Goal: Transaction & Acquisition: Purchase product/service

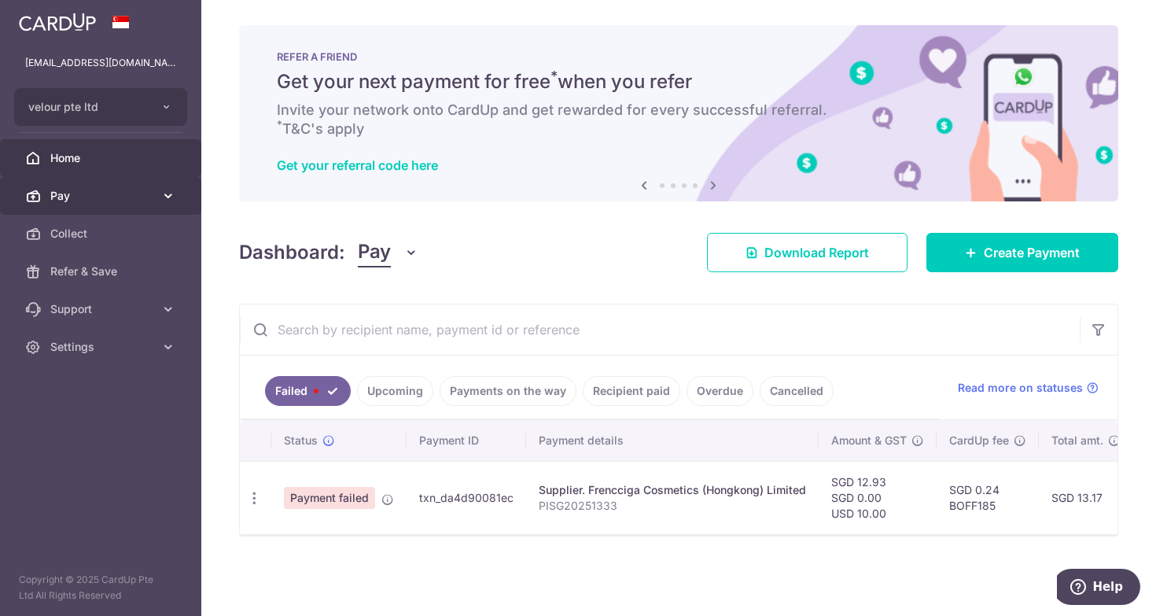
click at [106, 193] on span "Pay" at bounding box center [102, 196] width 104 height 16
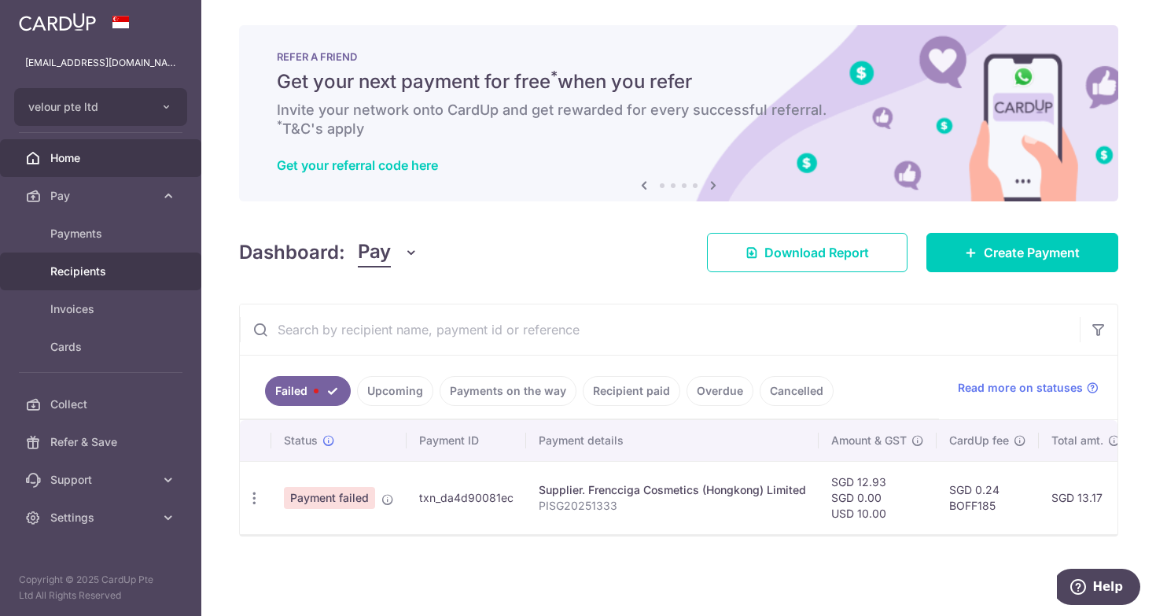
click at [142, 275] on span "Recipients" at bounding box center [102, 271] width 104 height 16
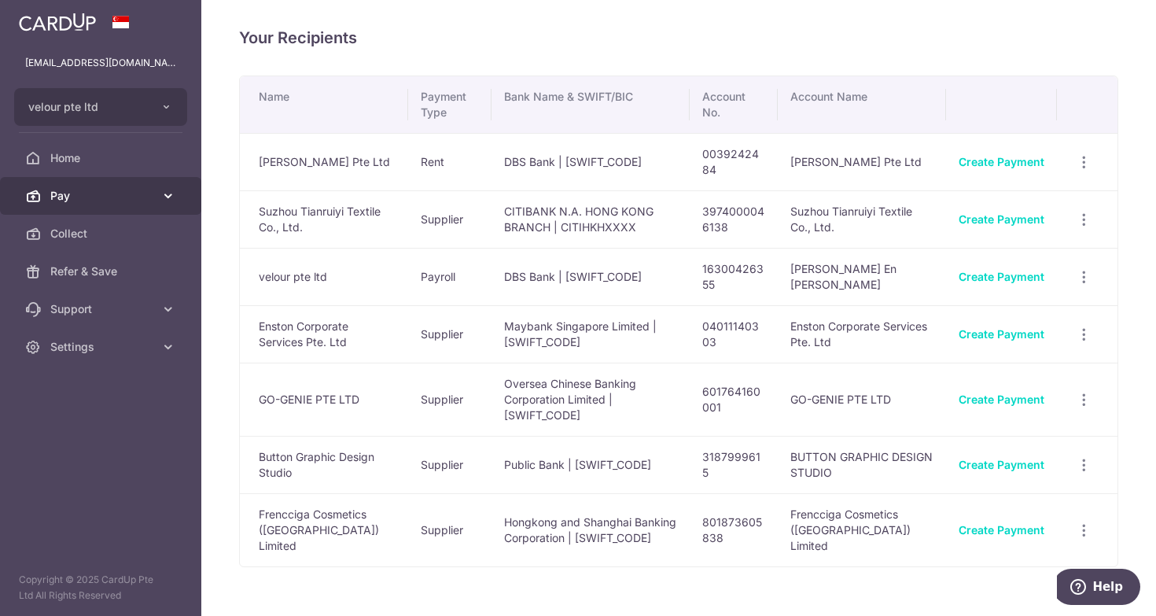
click at [94, 198] on span "Pay" at bounding box center [102, 196] width 104 height 16
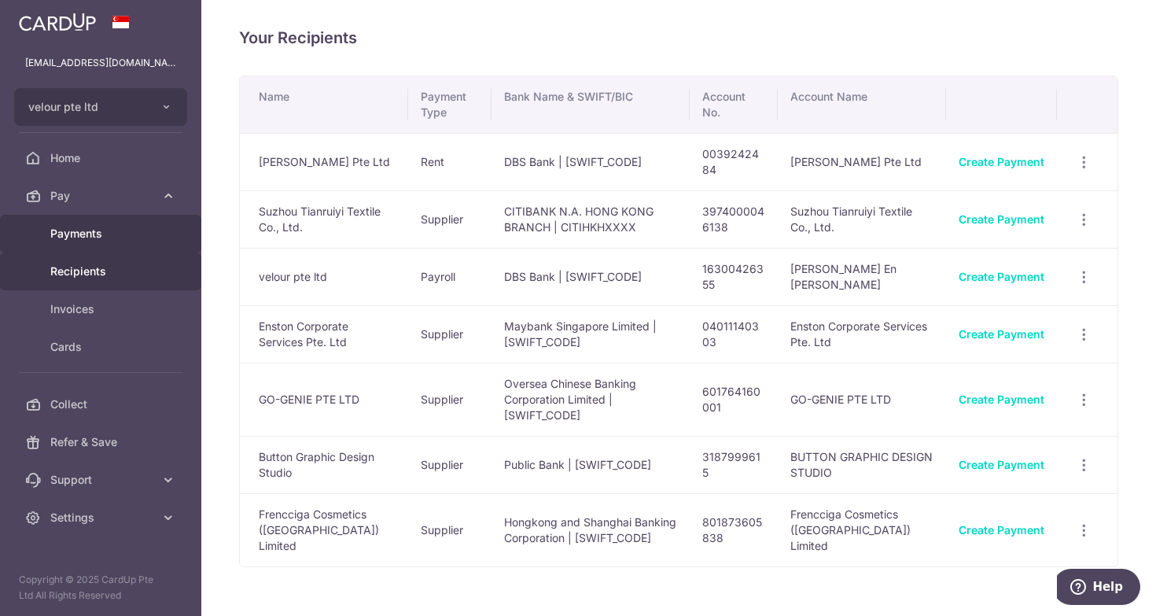
click at [108, 231] on span "Payments" at bounding box center [102, 234] width 104 height 16
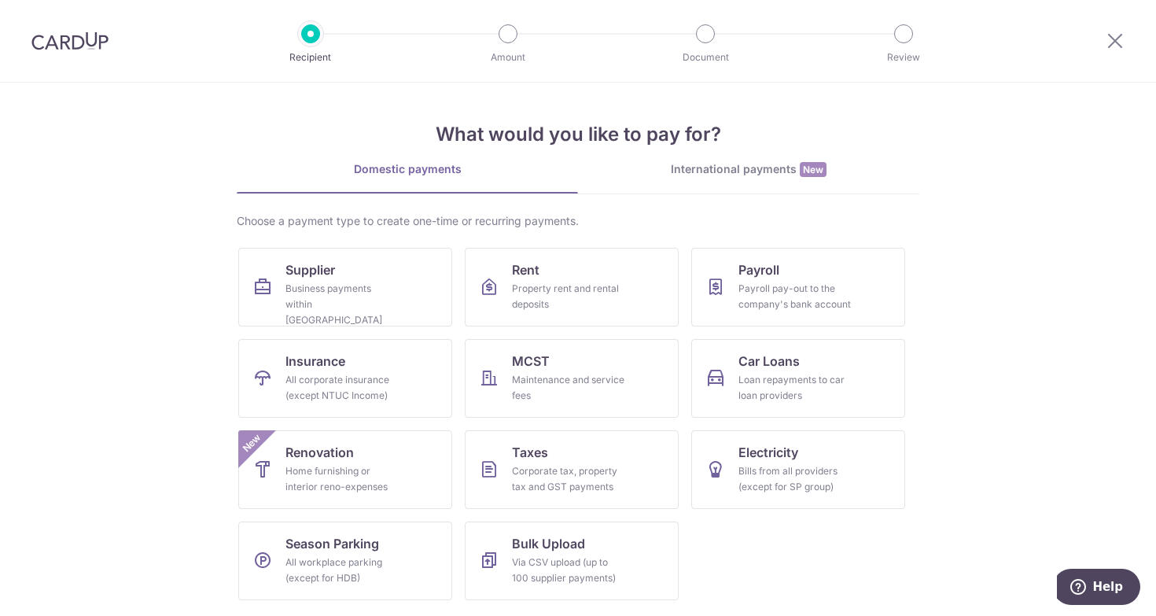
click at [798, 243] on div "Choose a payment type to create one-time or recurring payments. Supplier Busine…" at bounding box center [578, 412] width 682 height 399
click at [864, 319] on link "Payroll Payroll pay-out to the company's bank account" at bounding box center [798, 287] width 214 height 79
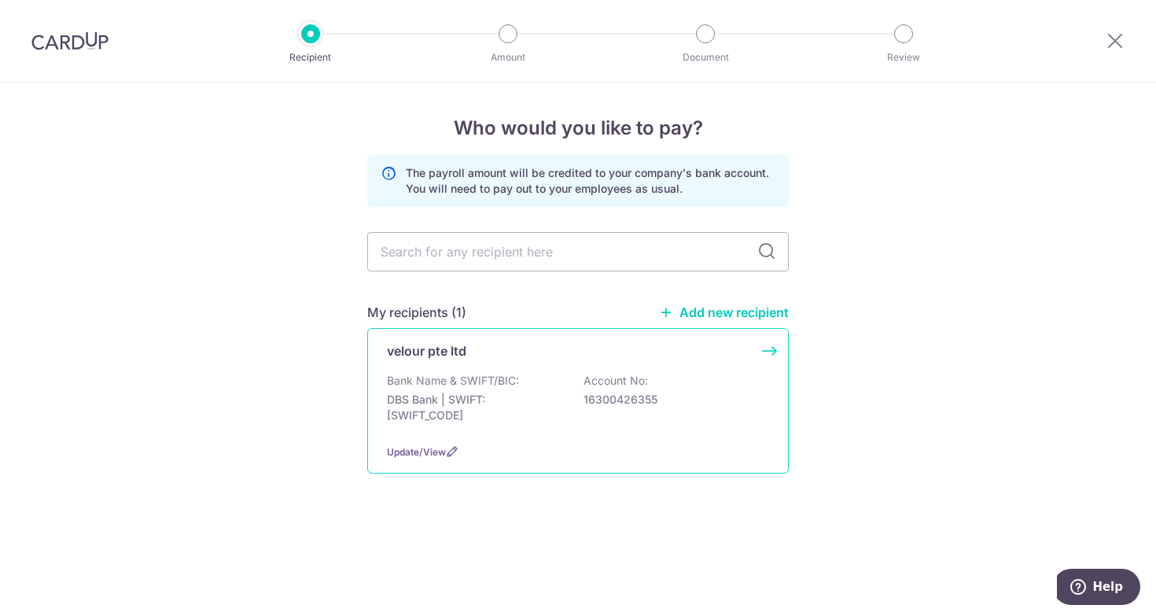
click at [539, 380] on div "Bank Name & SWIFT/BIC: DBS Bank | SWIFT: DBSSSGSGXXX Account No: 16300426355" at bounding box center [578, 402] width 382 height 58
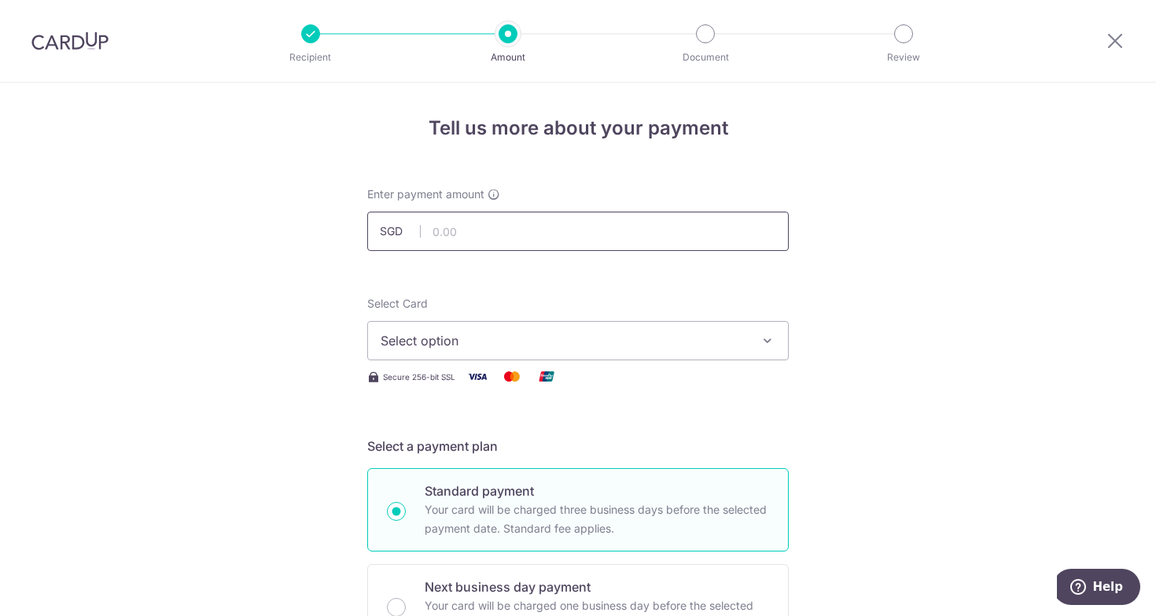
click at [550, 226] on input "text" at bounding box center [577, 230] width 421 height 39
type input "15,187.00"
click at [534, 327] on button "Select option" at bounding box center [577, 340] width 421 height 39
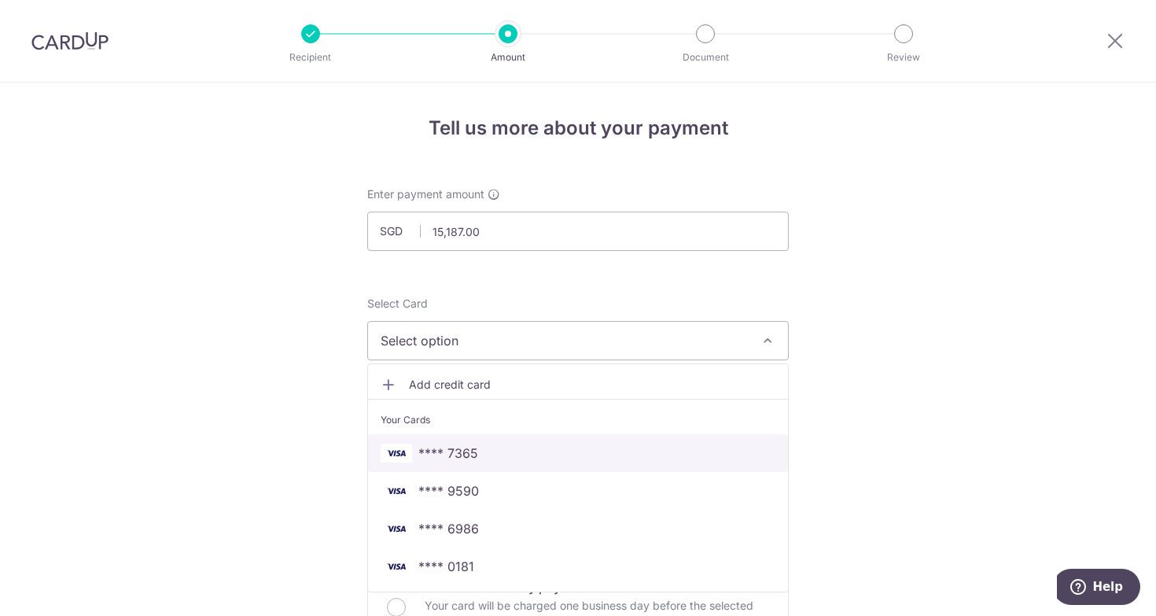
click at [633, 446] on span "**** 7365" at bounding box center [577, 452] width 395 height 19
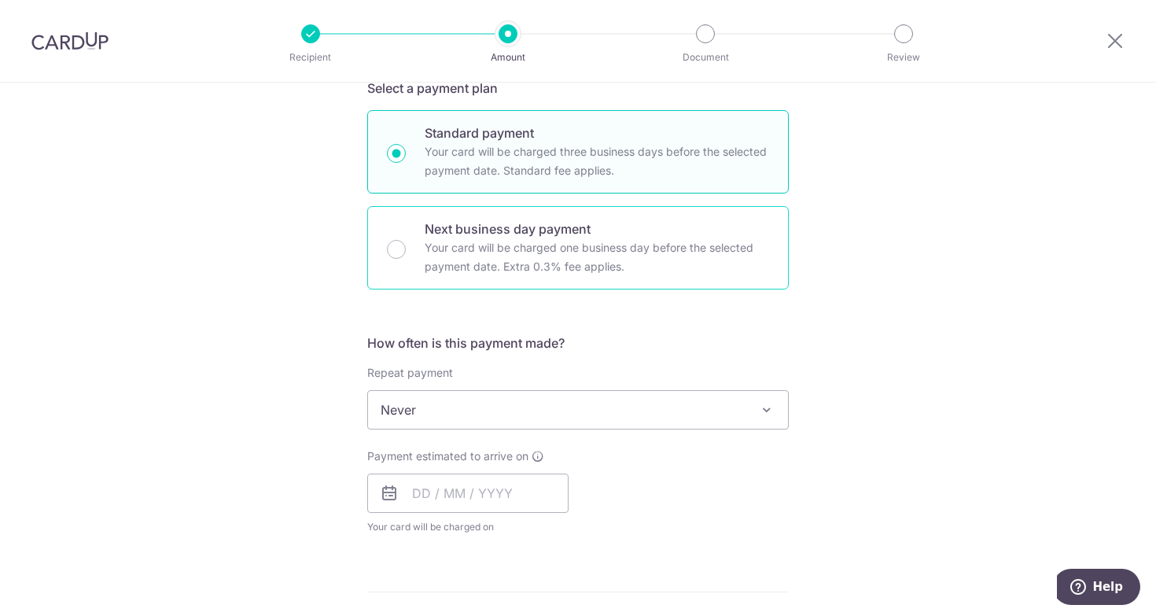
scroll to position [357, 0]
click at [494, 491] on input "text" at bounding box center [467, 493] width 201 height 39
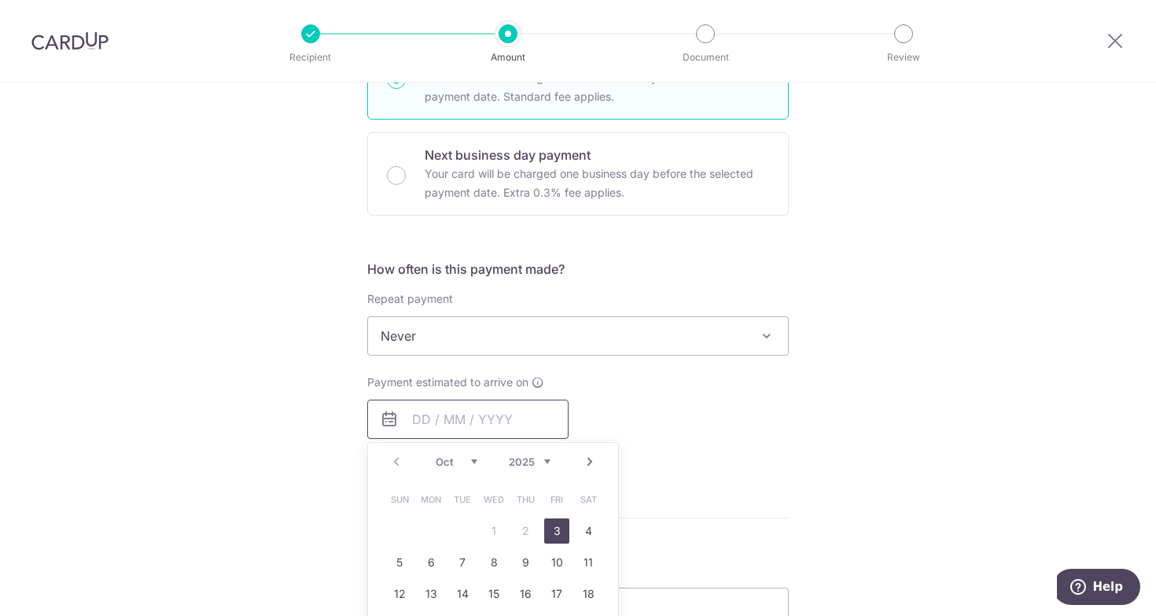
scroll to position [447, 0]
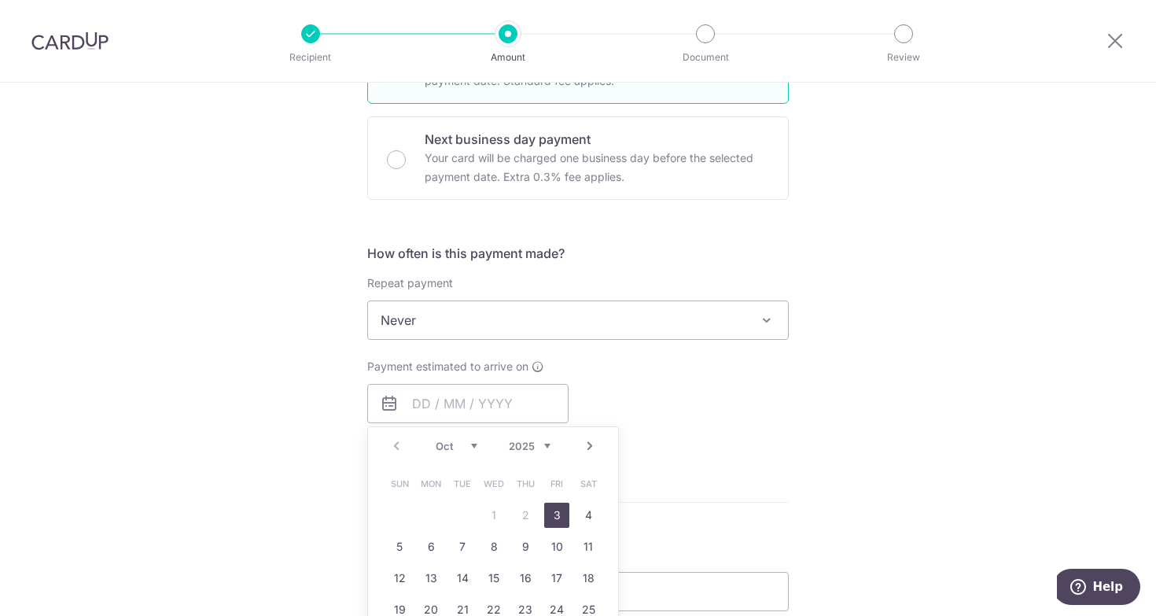
click at [554, 520] on link "3" at bounding box center [556, 514] width 25 height 25
type input "[DATE]"
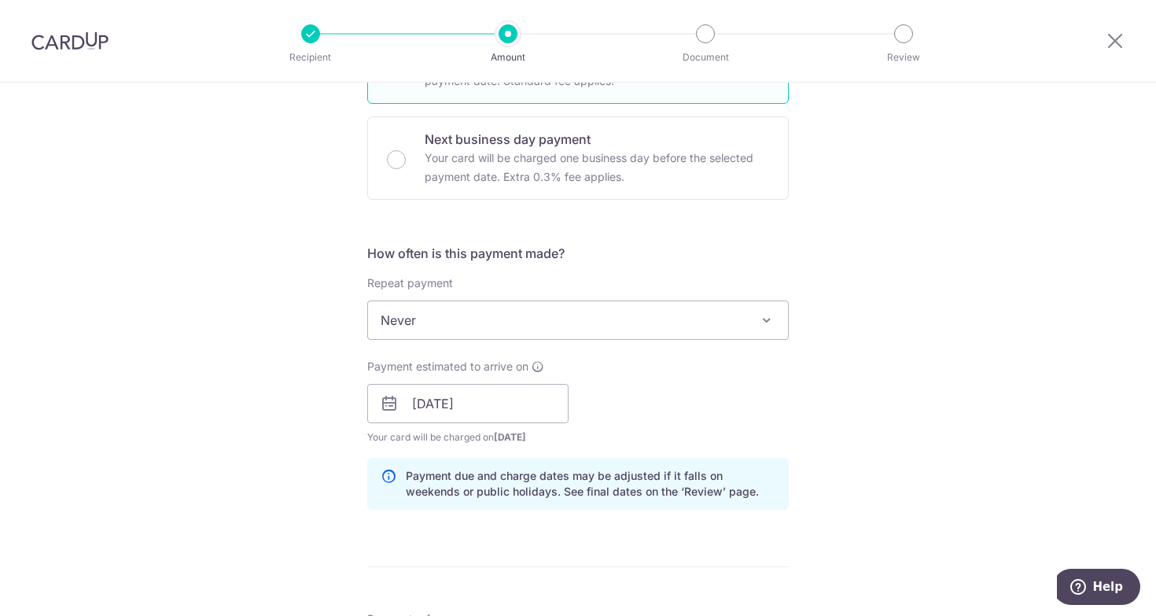
click at [753, 380] on div "Payment estimated to arrive on 03/10/2025 Prev Next Oct Nov Dec 2025 2026 2027 …" at bounding box center [578, 401] width 440 height 86
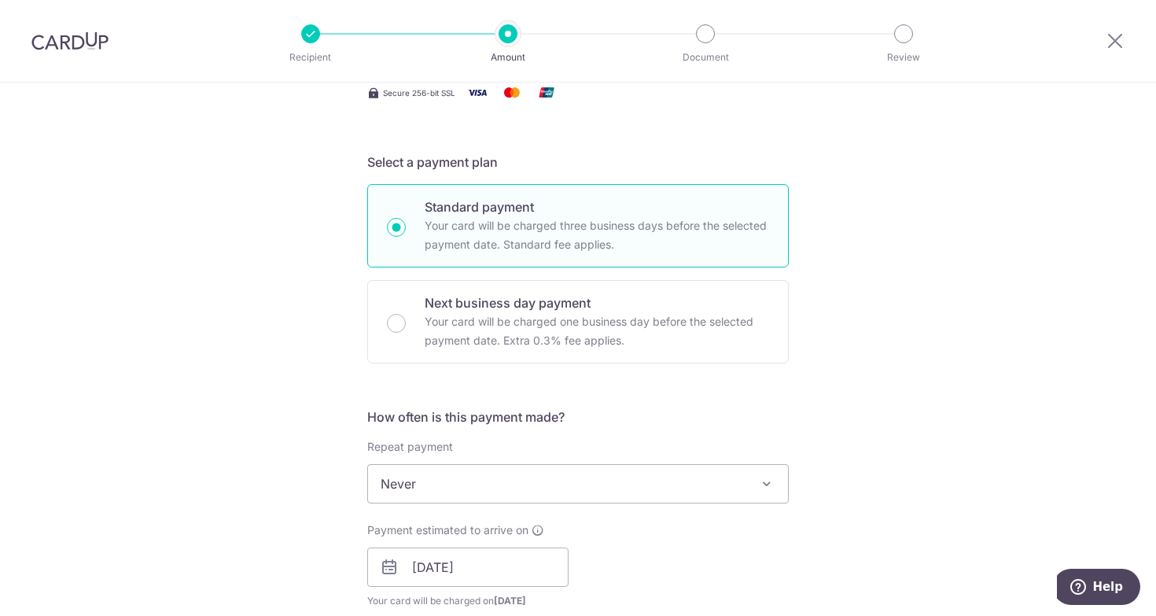
scroll to position [325, 0]
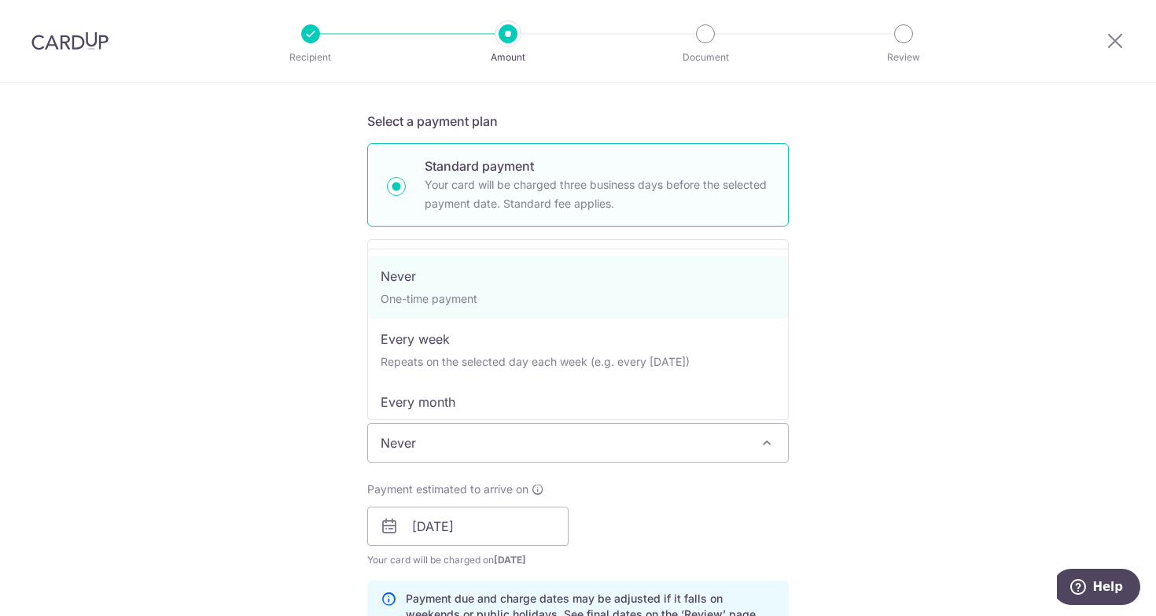
click at [455, 454] on span "Never" at bounding box center [578, 443] width 420 height 38
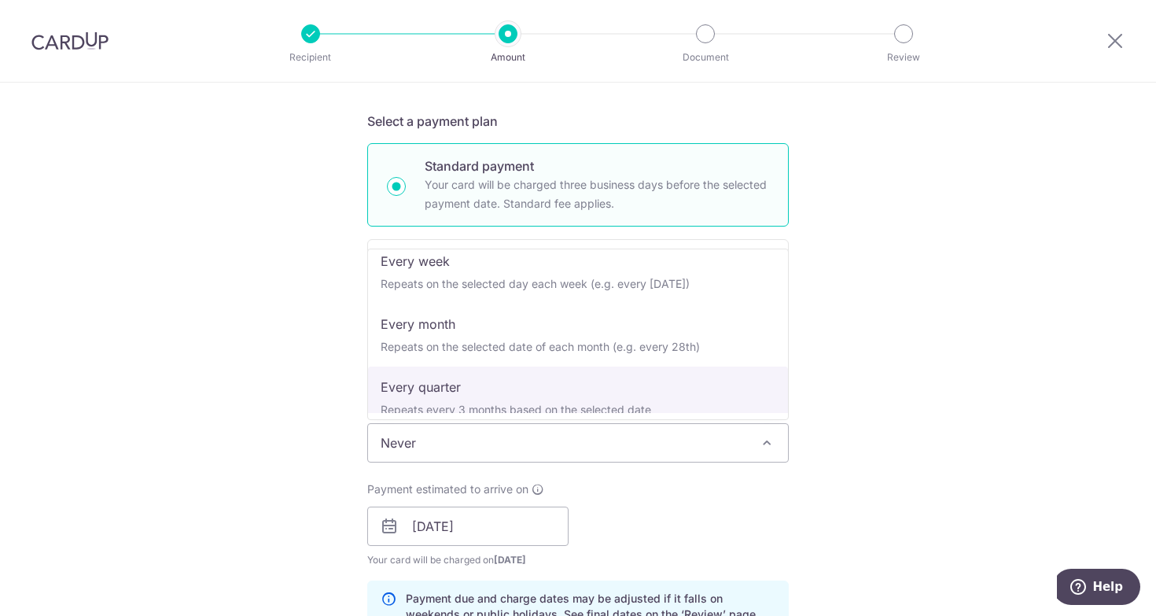
scroll to position [69, 0]
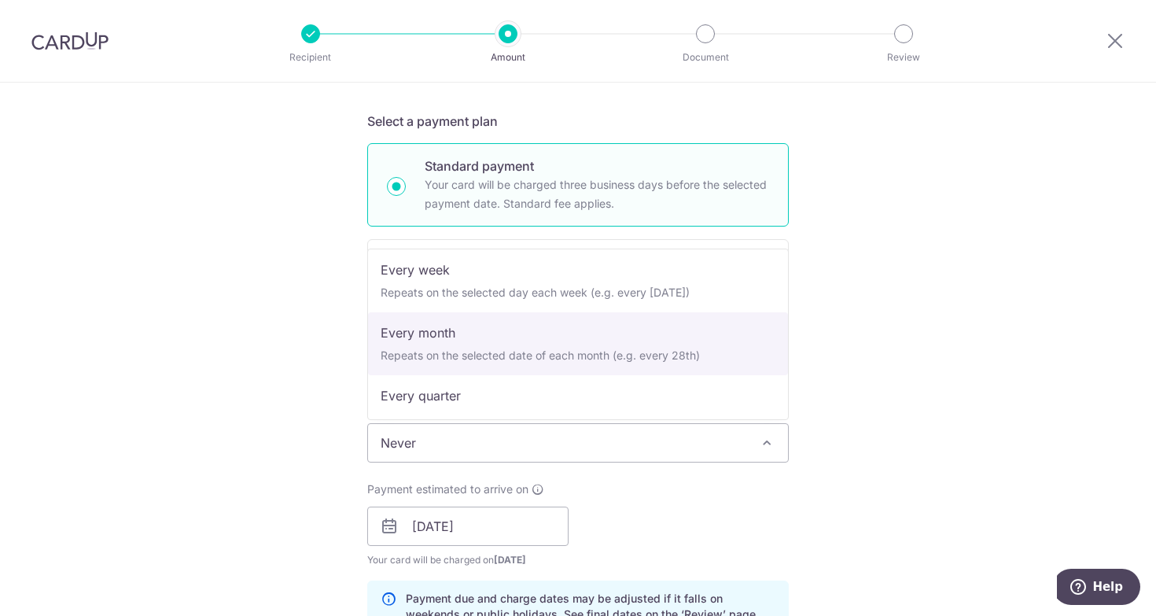
select select "3"
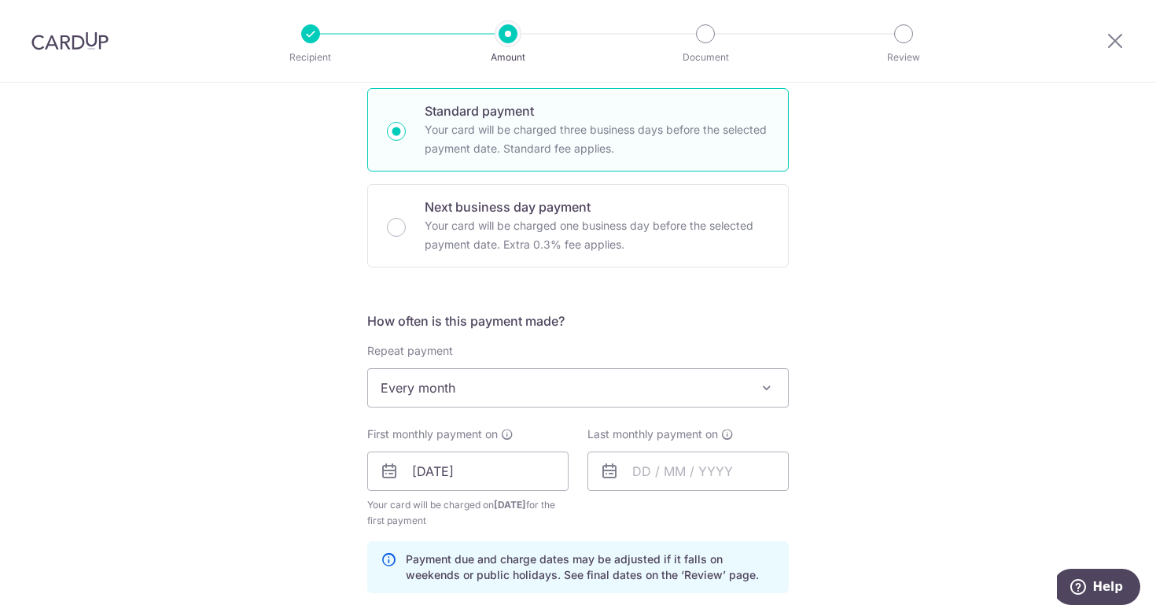
scroll to position [380, 0]
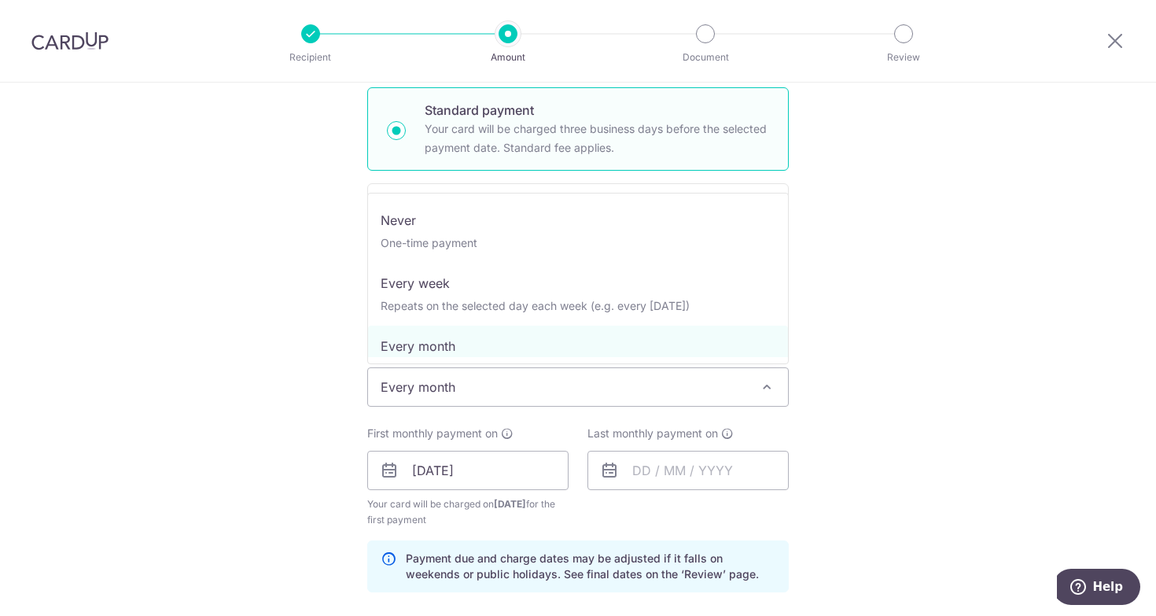
click at [464, 370] on span "Every month" at bounding box center [578, 387] width 420 height 38
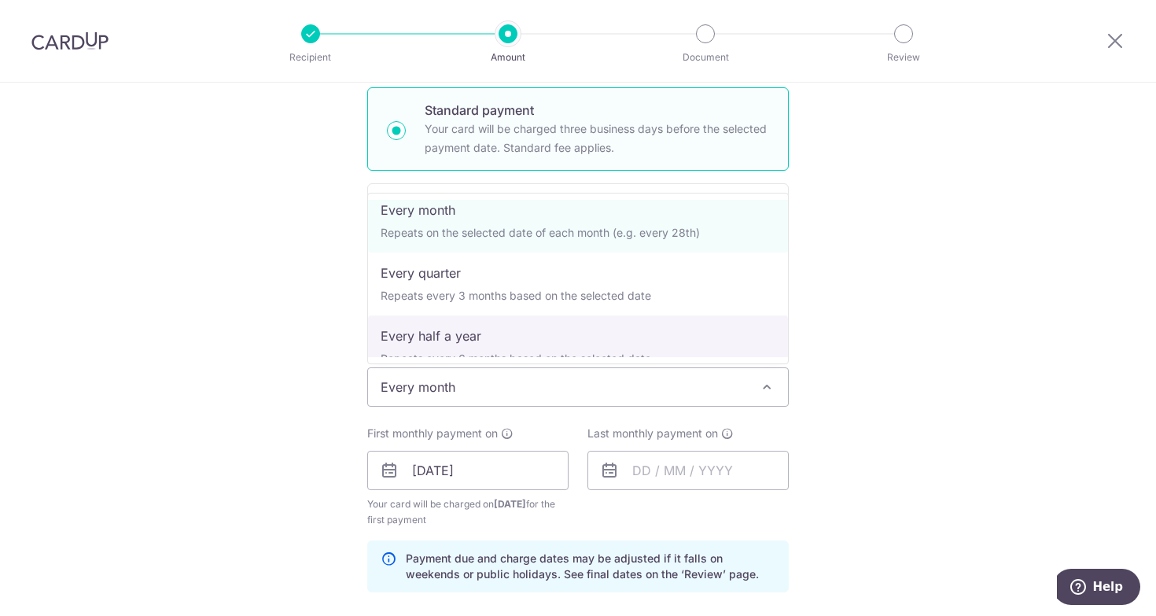
scroll to position [157, 0]
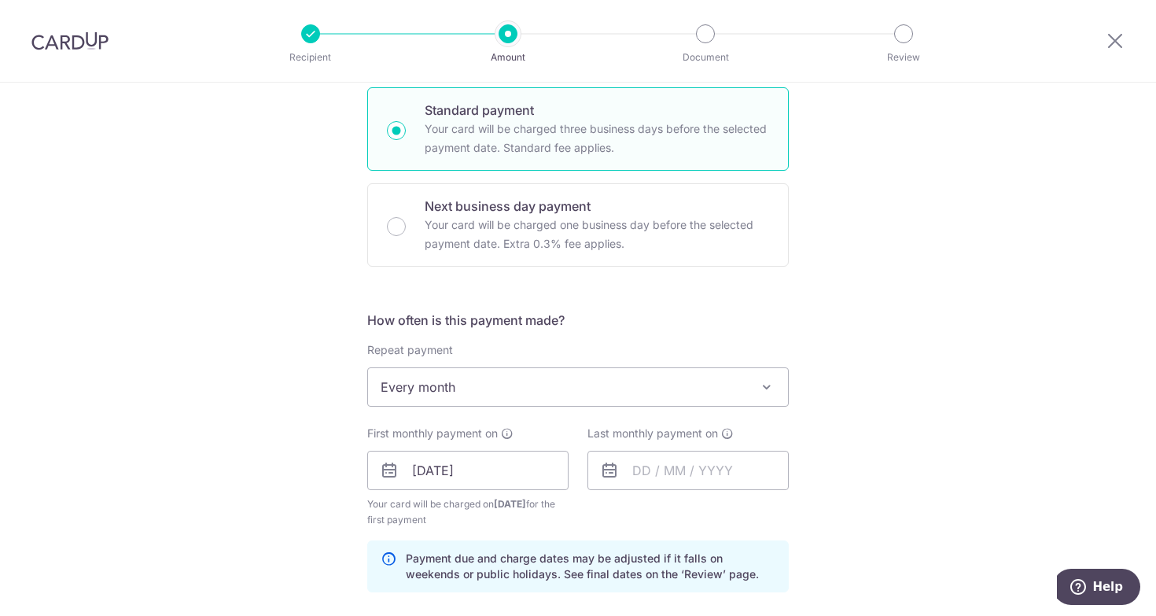
click at [921, 423] on div "Tell us more about your payment Enter payment amount SGD 15,187.00 15187.00 Sel…" at bounding box center [578, 498] width 1156 height 1592
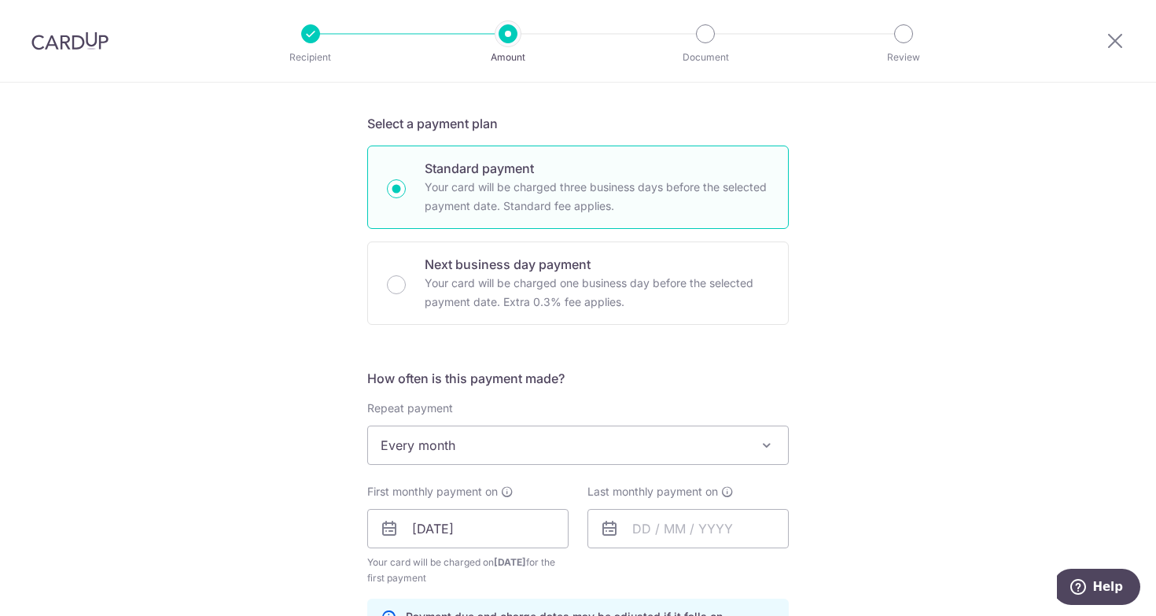
scroll to position [391, 0]
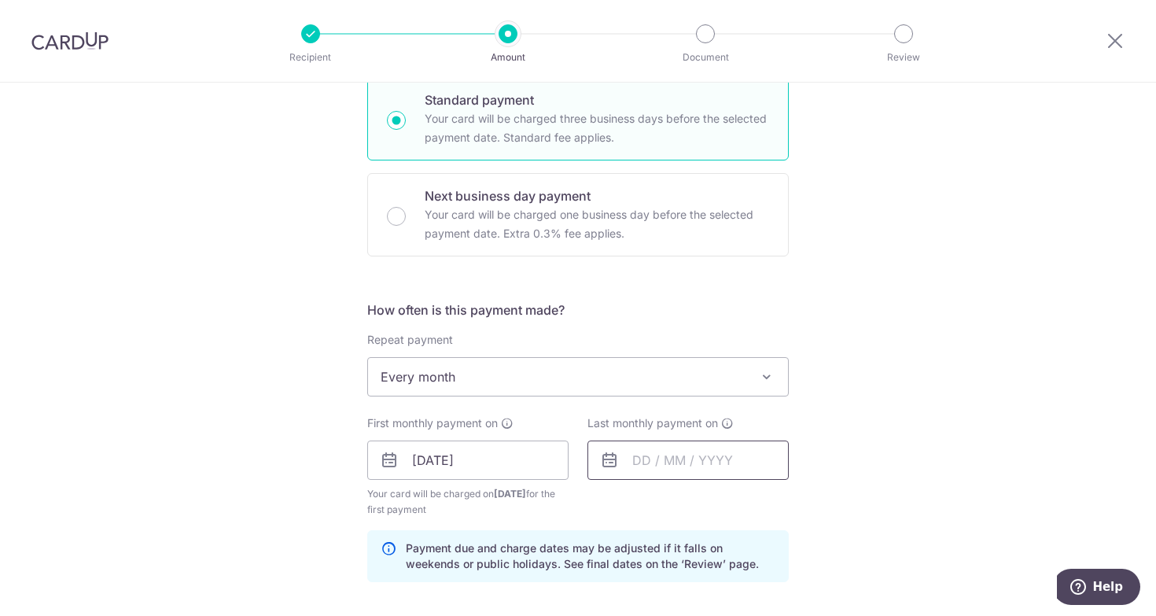
click at [662, 478] on input "text" at bounding box center [687, 459] width 201 height 39
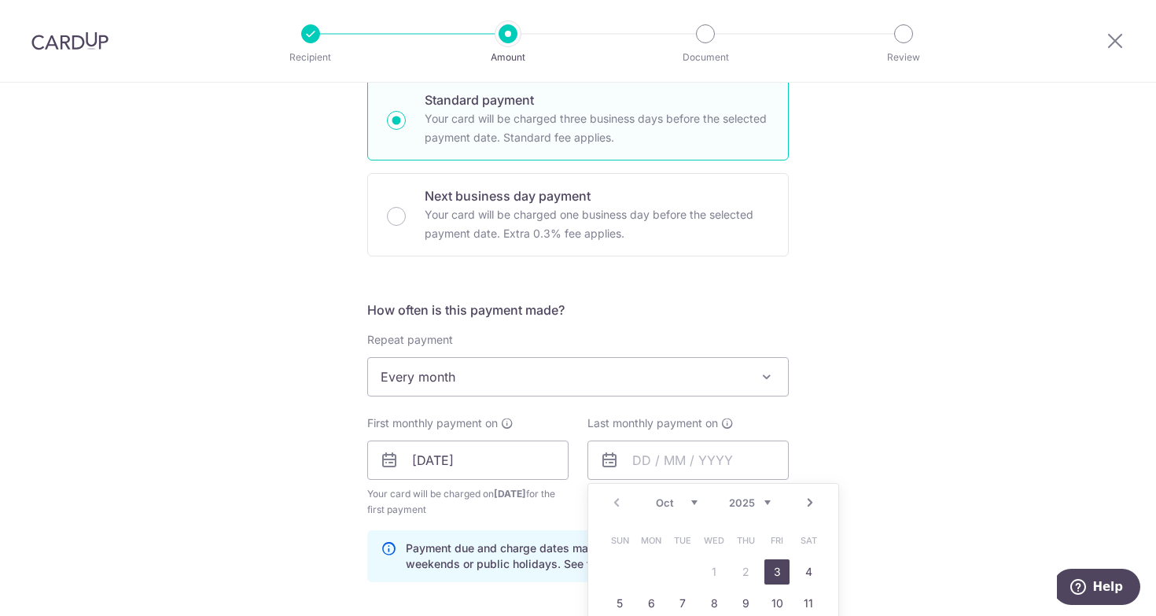
click at [729, 496] on select "2025 2026 2027 2028 2029 2030 2031 2032 2033 2034 2035" at bounding box center [750, 502] width 42 height 13
click at [924, 411] on div "Tell us more about your payment Enter payment amount SGD 15,187.00 15187.00 Sel…" at bounding box center [578, 488] width 1156 height 1592
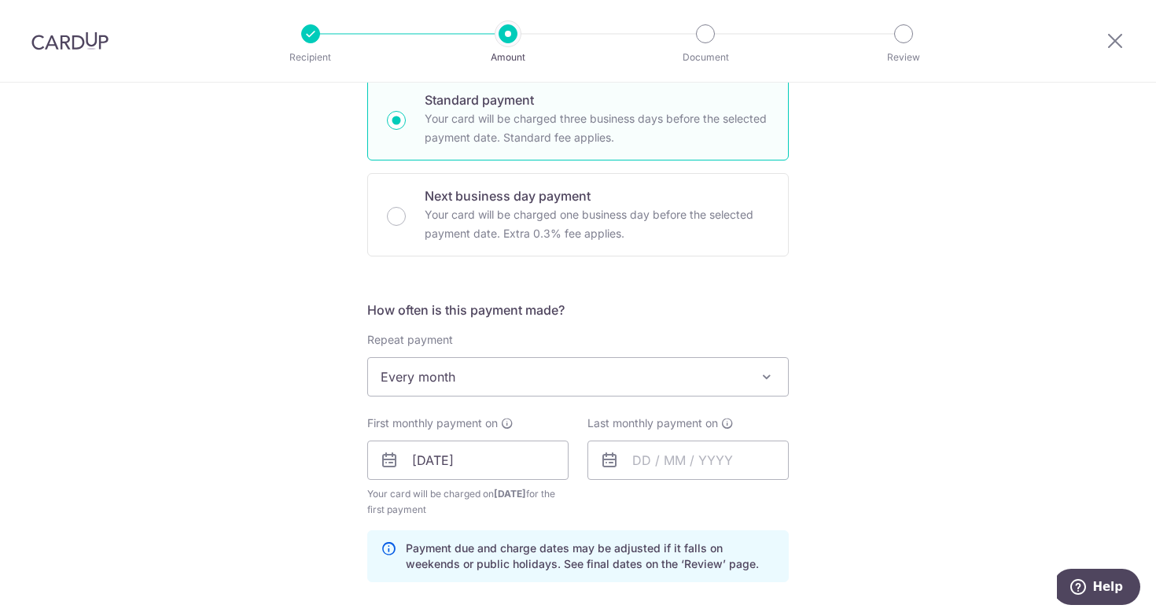
scroll to position [461, 0]
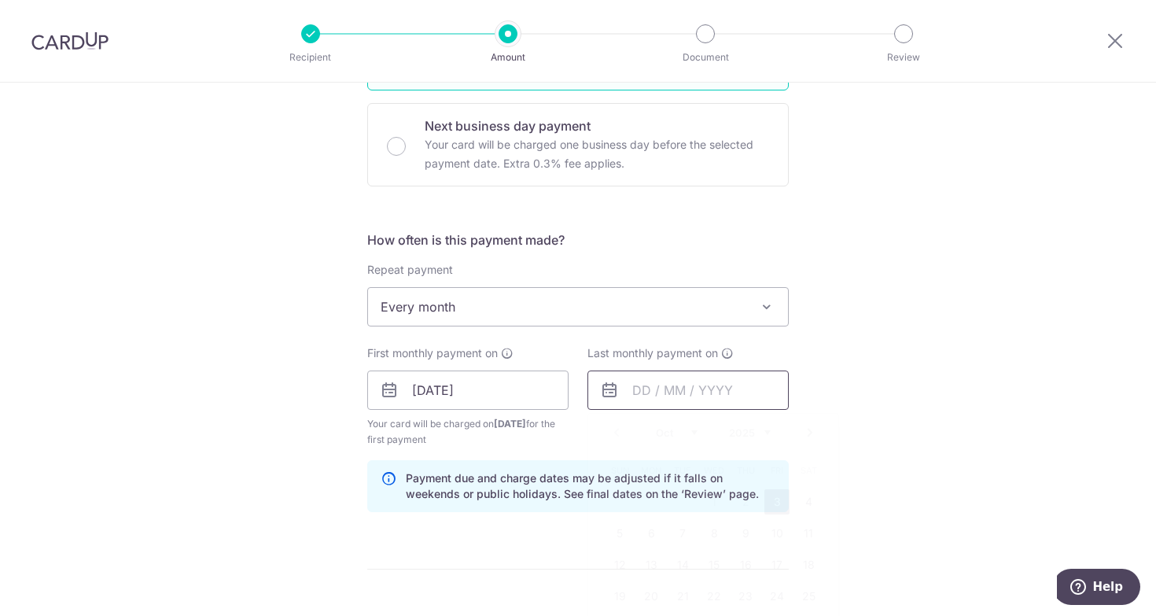
click at [651, 374] on input "text" at bounding box center [687, 389] width 201 height 39
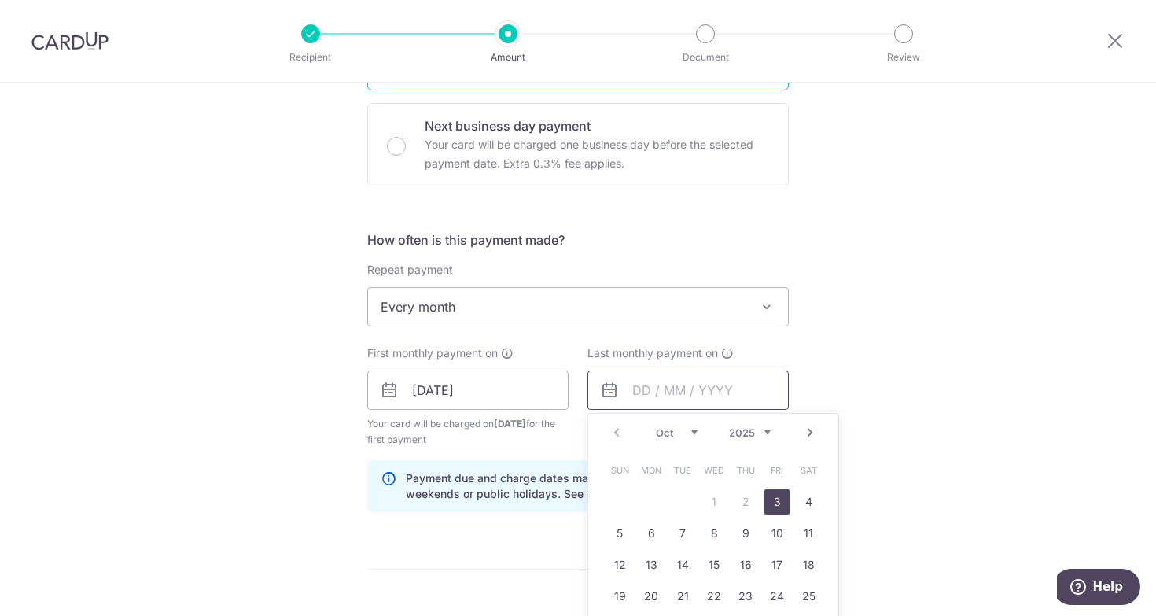
scroll to position [513, 0]
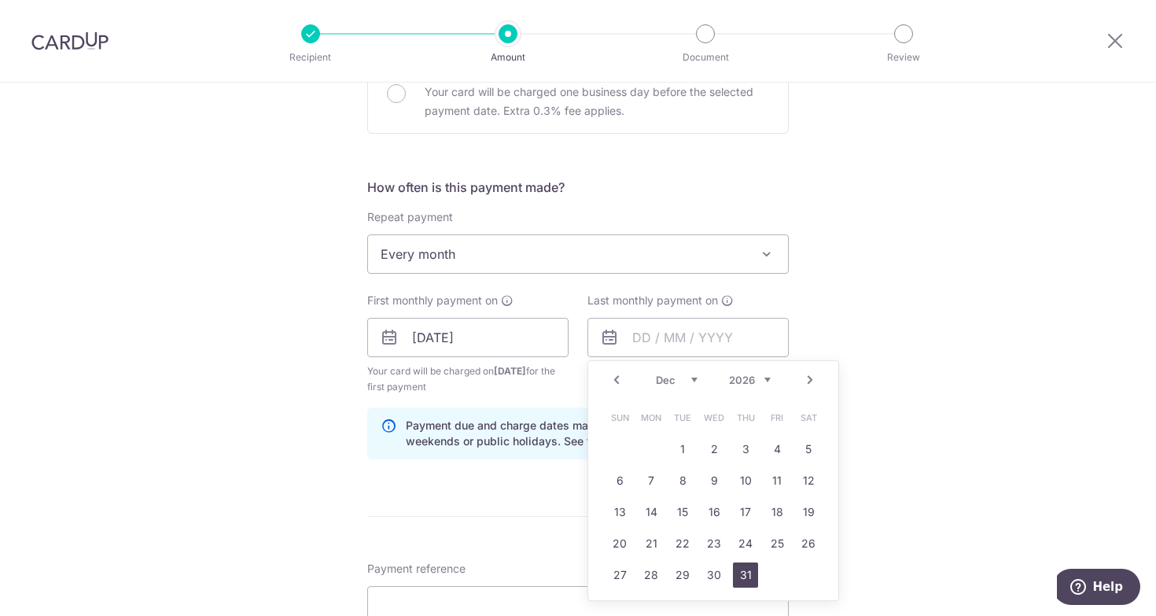
click at [749, 575] on link "31" at bounding box center [745, 574] width 25 height 25
type input "31/12/2026"
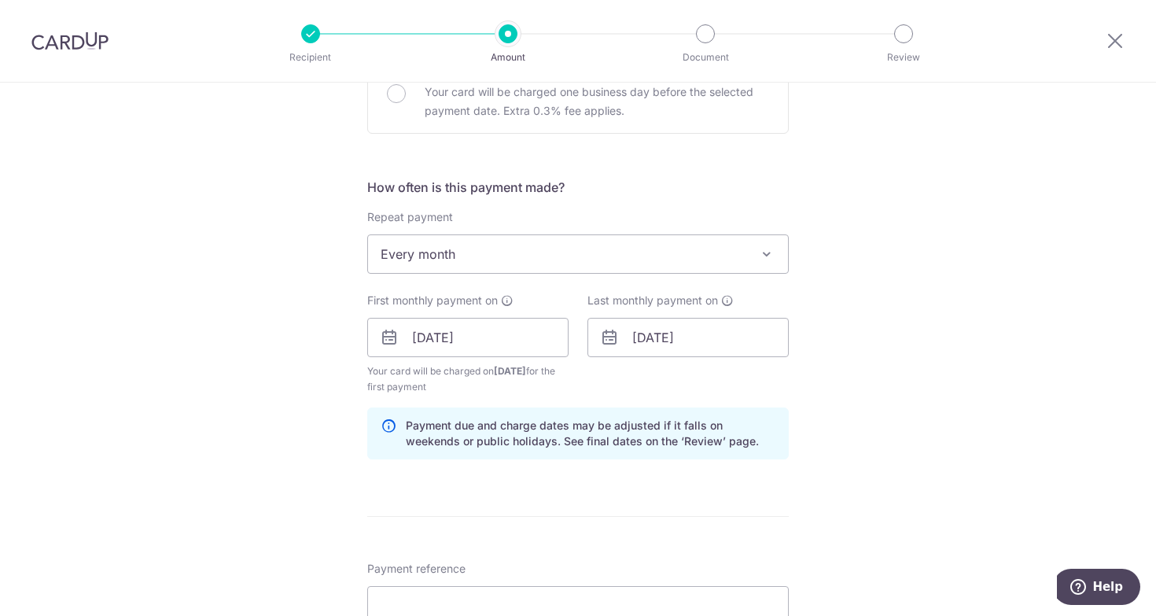
click at [958, 467] on div "Tell us more about your payment Enter payment amount SGD 15,187.00 15187.00 Sel…" at bounding box center [578, 365] width 1156 height 1592
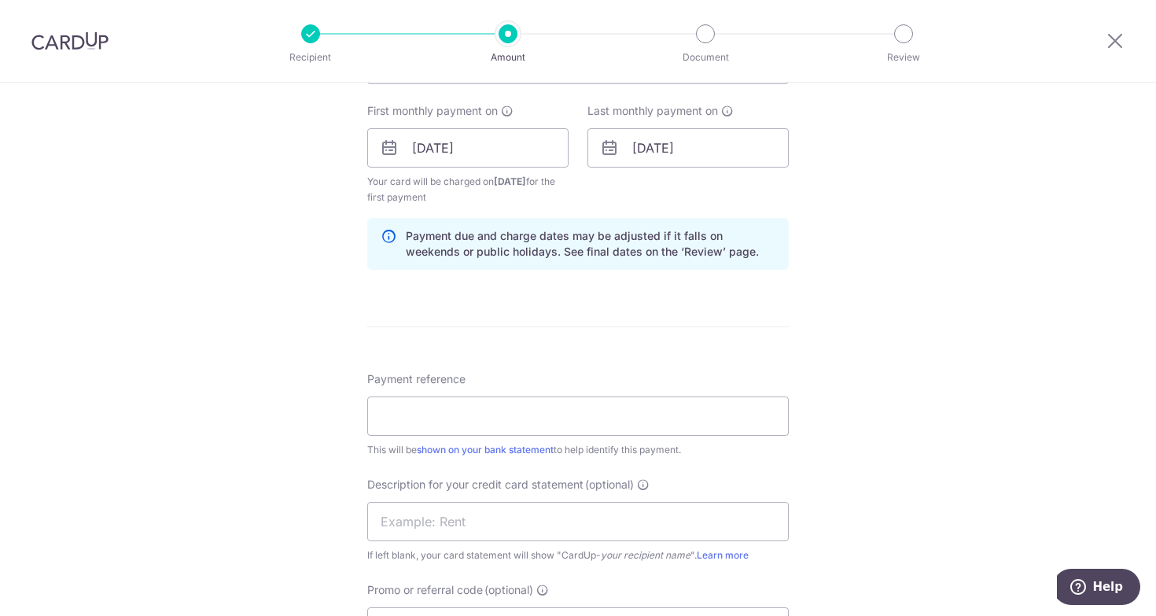
scroll to position [702, 0]
click at [637, 424] on input "Payment reference" at bounding box center [577, 416] width 421 height 39
click at [644, 423] on input "Payment reference" at bounding box center [577, 416] width 421 height 39
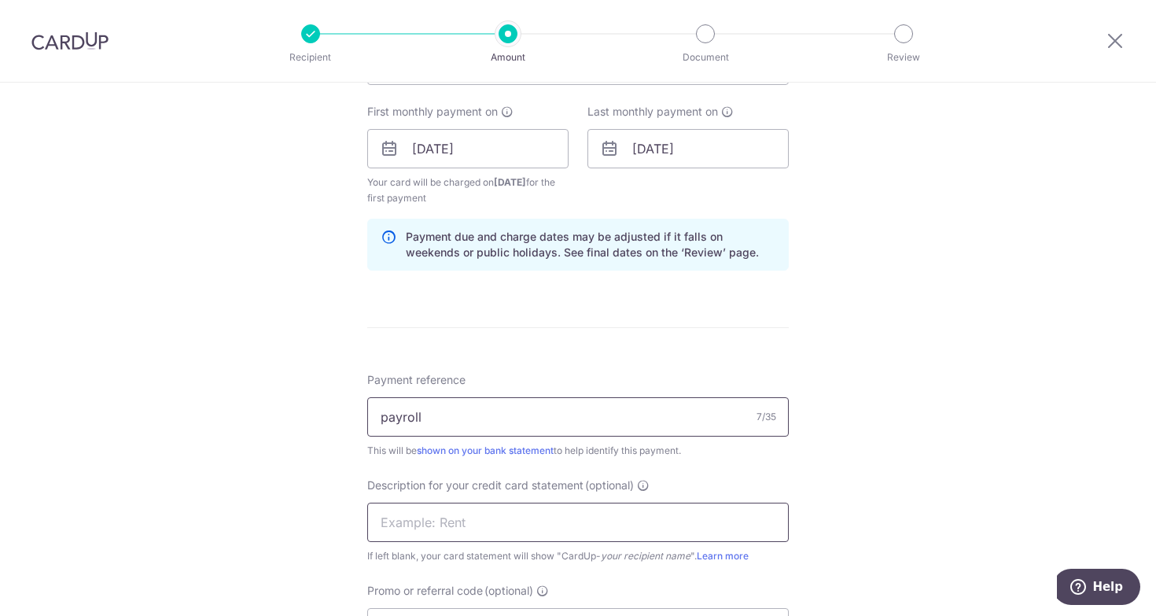
type input "payroll"
click at [618, 521] on input "text" at bounding box center [577, 521] width 421 height 39
type input "payroll"
click at [907, 483] on div "Tell us more about your payment Enter payment amount SGD 15,187.00 15187.00 Sel…" at bounding box center [578, 177] width 1156 height 1592
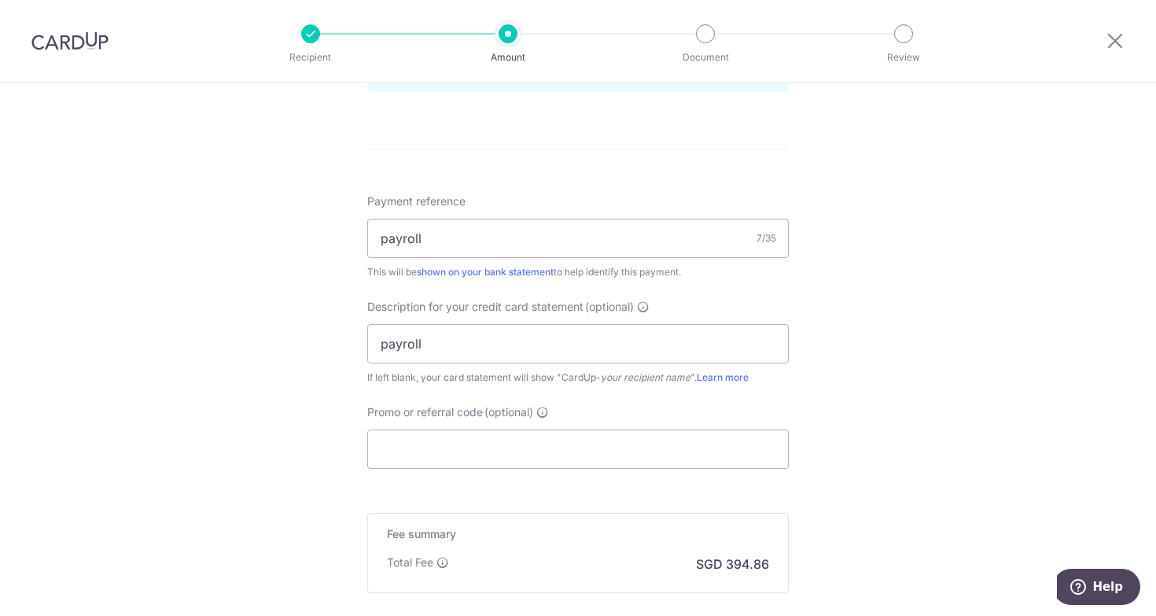
scroll to position [879, 0]
click at [543, 450] on input "Promo or referral code (optional)" at bounding box center [577, 450] width 421 height 39
type input "MSKINNY173"
click at [866, 482] on div "Tell us more about your payment Enter payment amount SGD 15,187.00 15187.00 Sel…" at bounding box center [578, 0] width 1156 height 1592
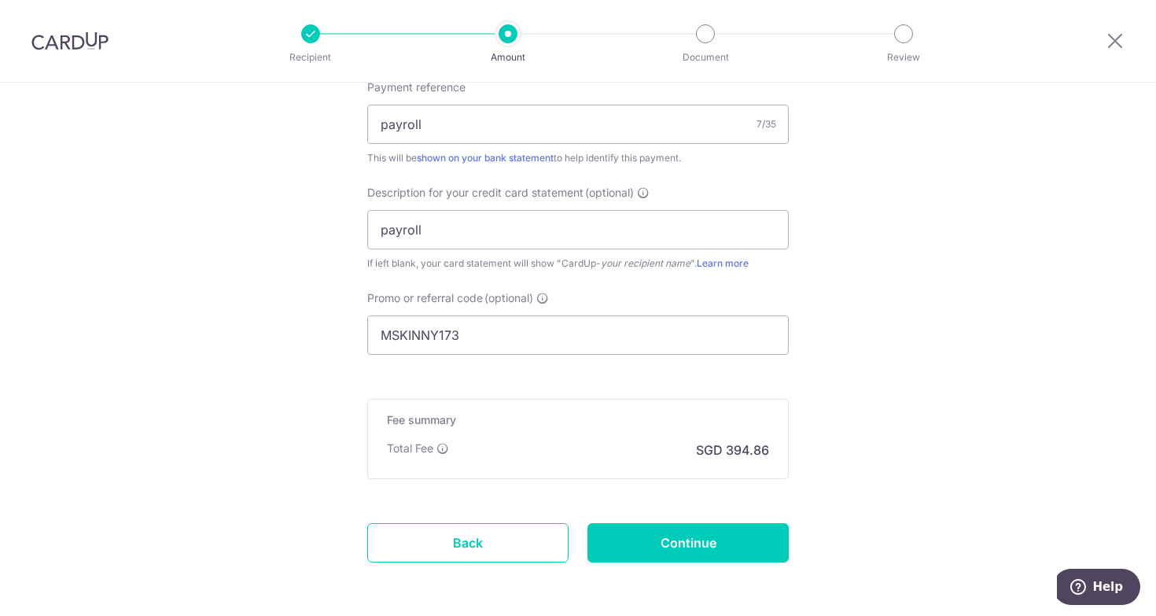
scroll to position [1024, 0]
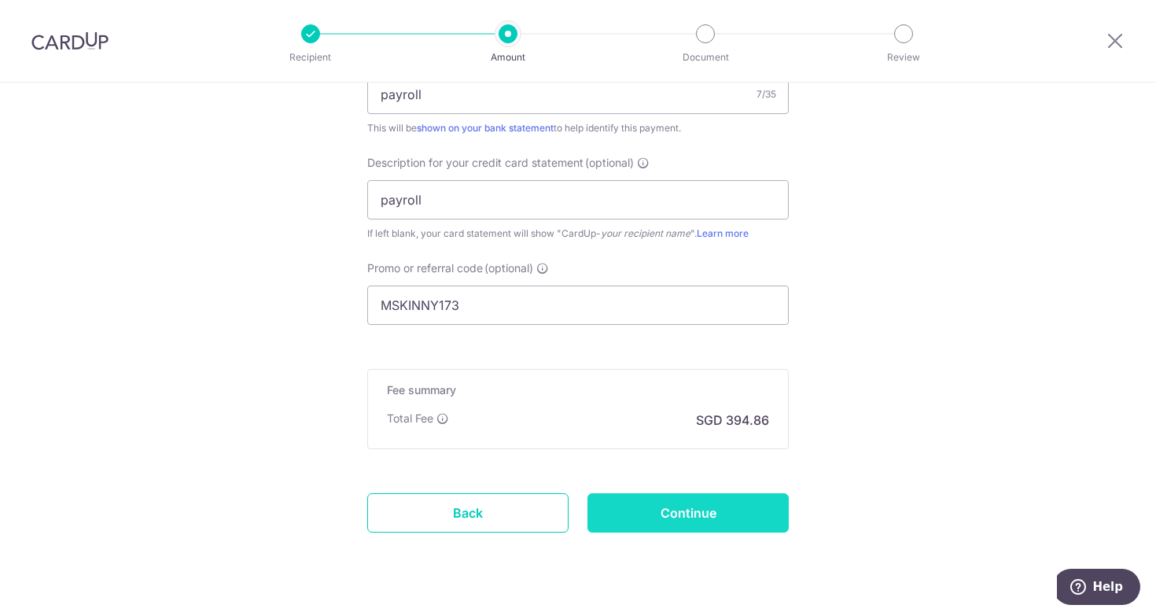
click at [715, 517] on input "Continue" at bounding box center [687, 512] width 201 height 39
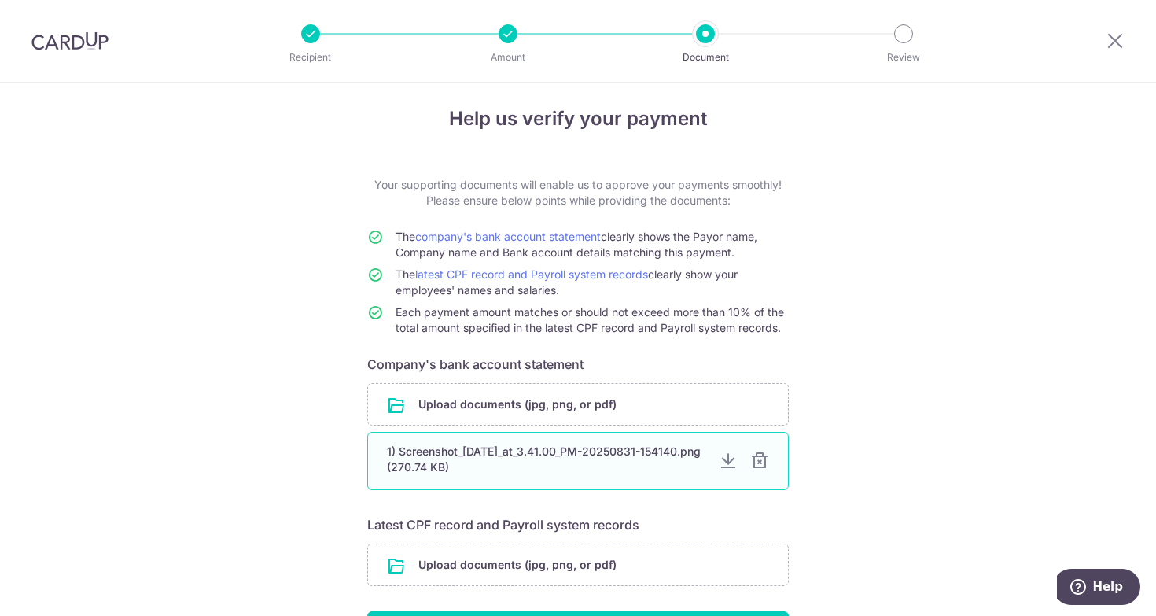
scroll to position [11, 0]
click at [637, 466] on div "1) Screenshot_2025-08-31_at_3.41.00_PM-20250831-154140.png (270.74 KB)" at bounding box center [546, 457] width 319 height 31
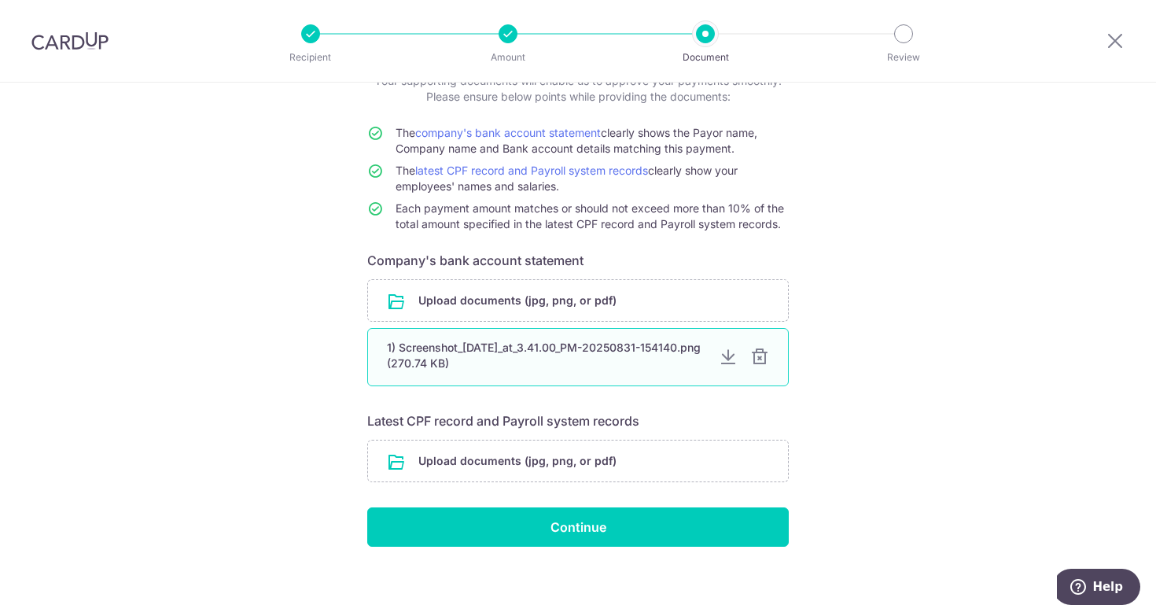
scroll to position [114, 0]
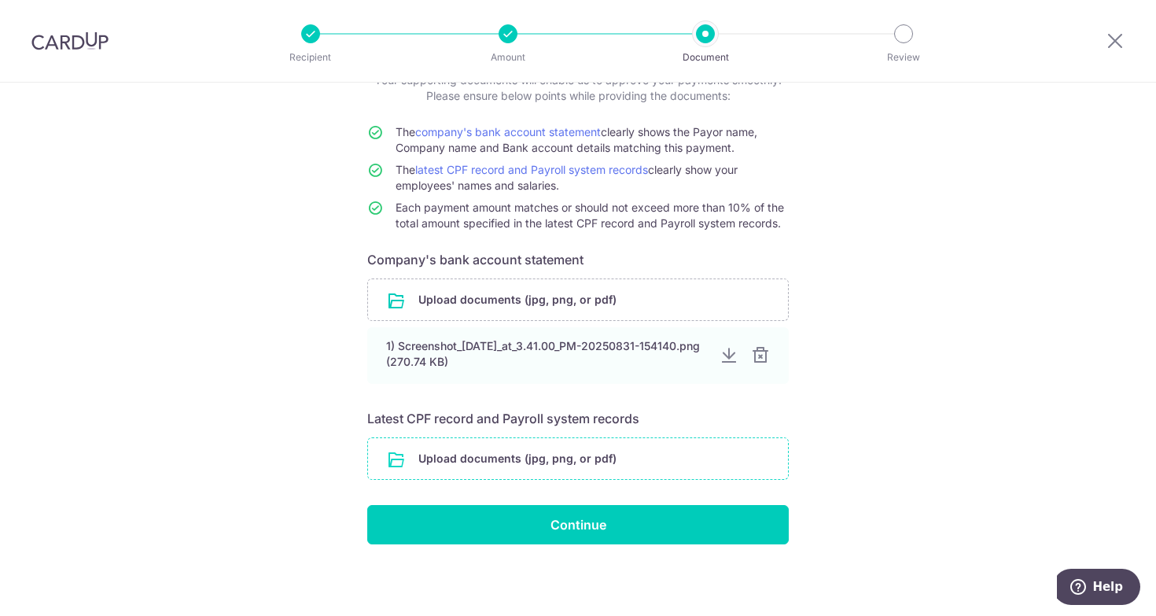
click at [583, 470] on input "file" at bounding box center [578, 458] width 420 height 41
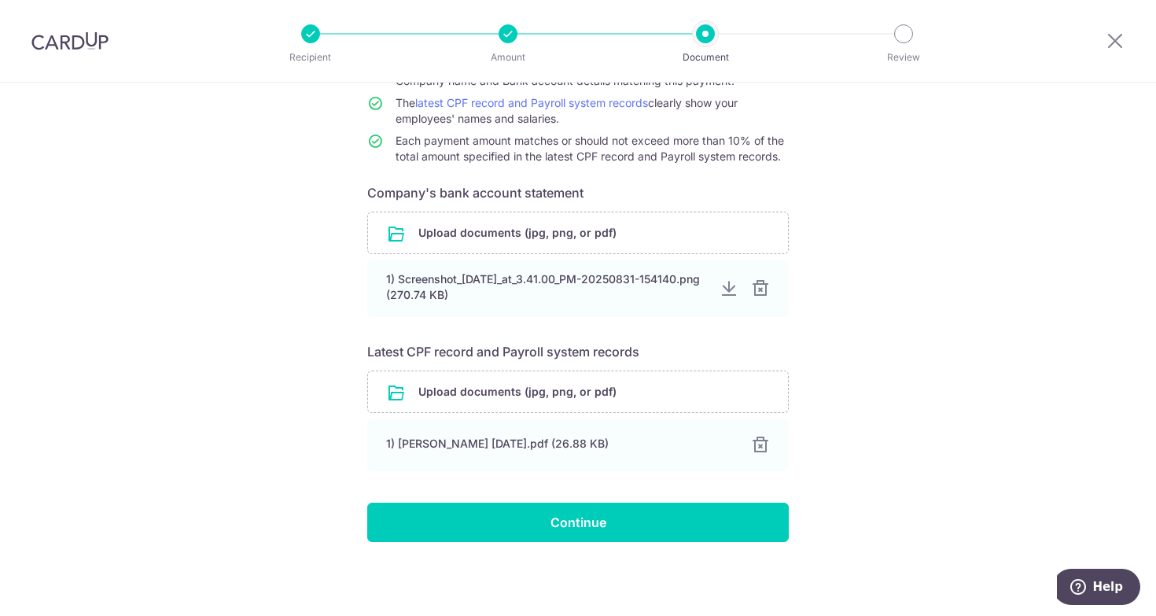
scroll to position [197, 0]
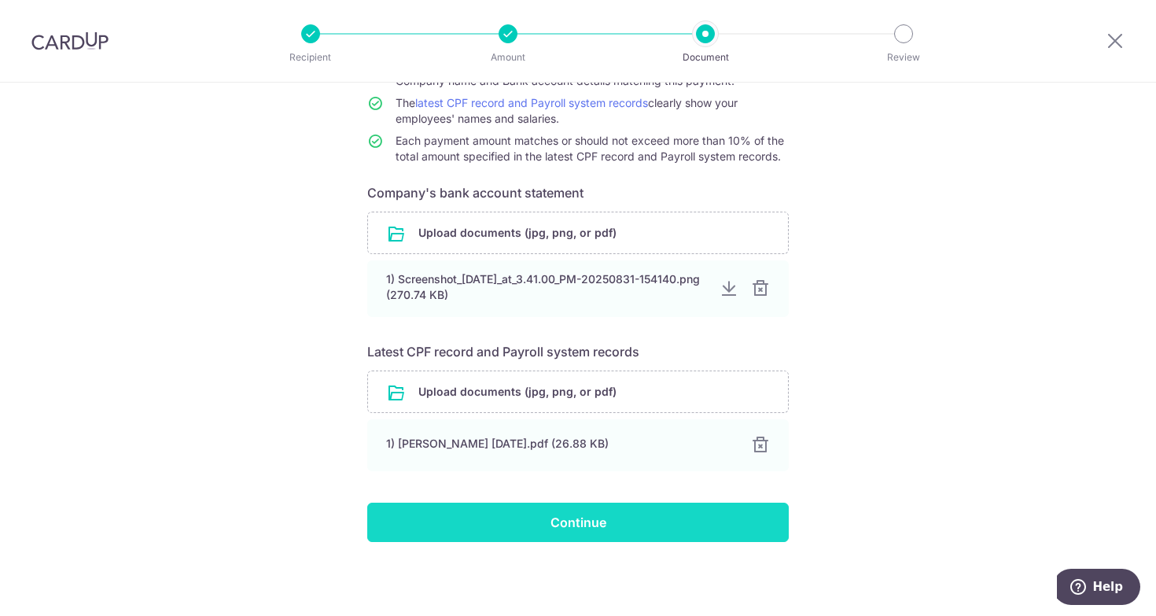
click at [605, 519] on input "Continue" at bounding box center [577, 521] width 421 height 39
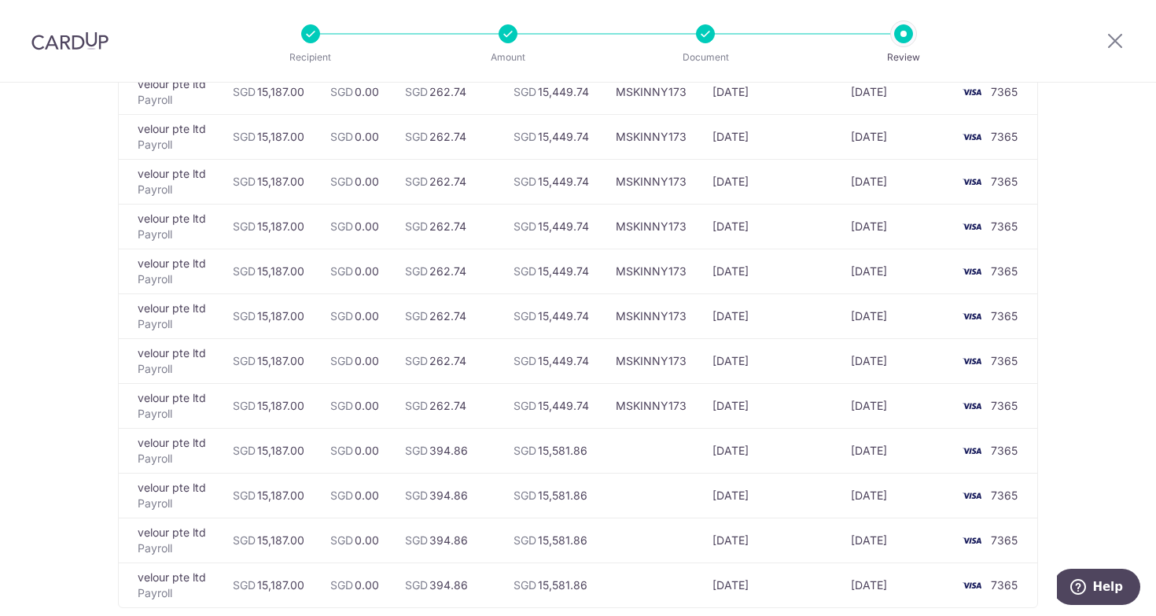
scroll to position [331, 0]
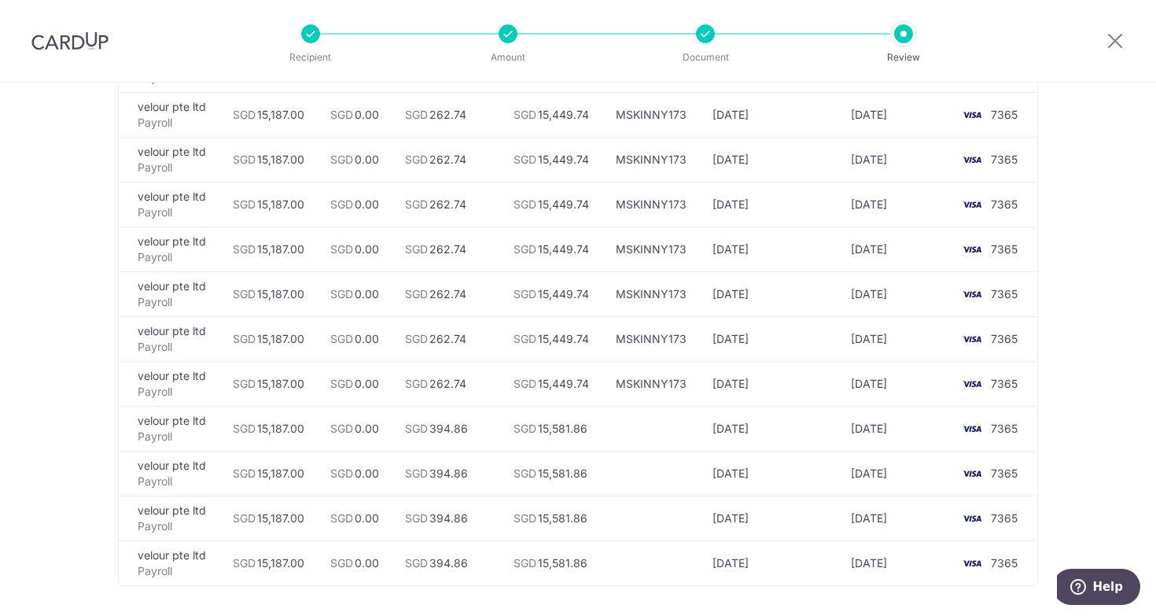
click at [692, 392] on td "MSKINNY173" at bounding box center [651, 383] width 97 height 45
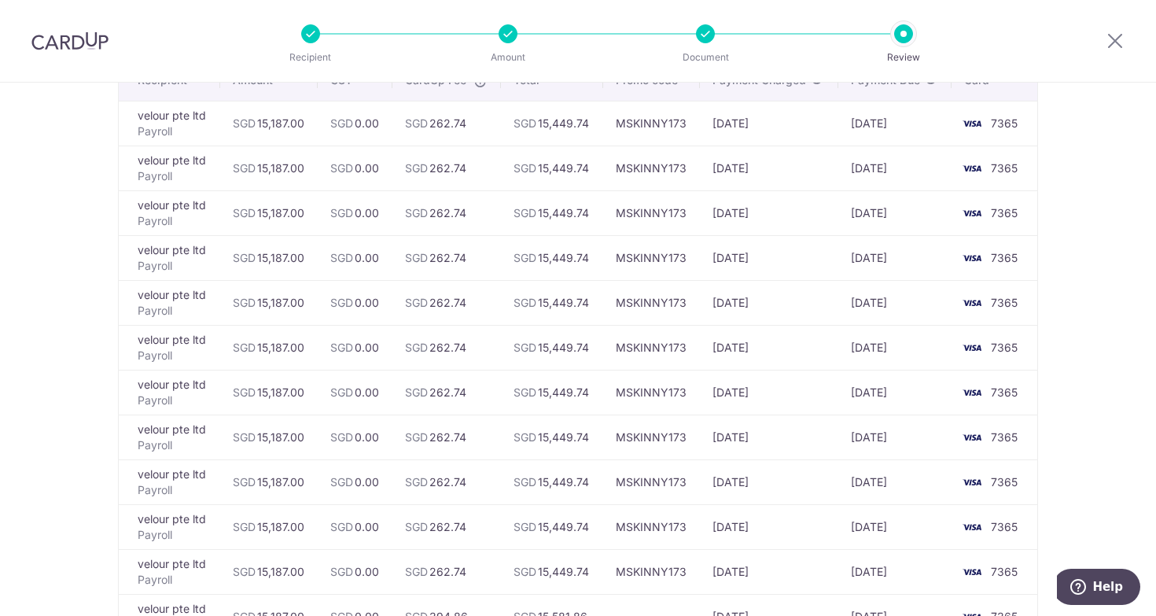
scroll to position [0, 0]
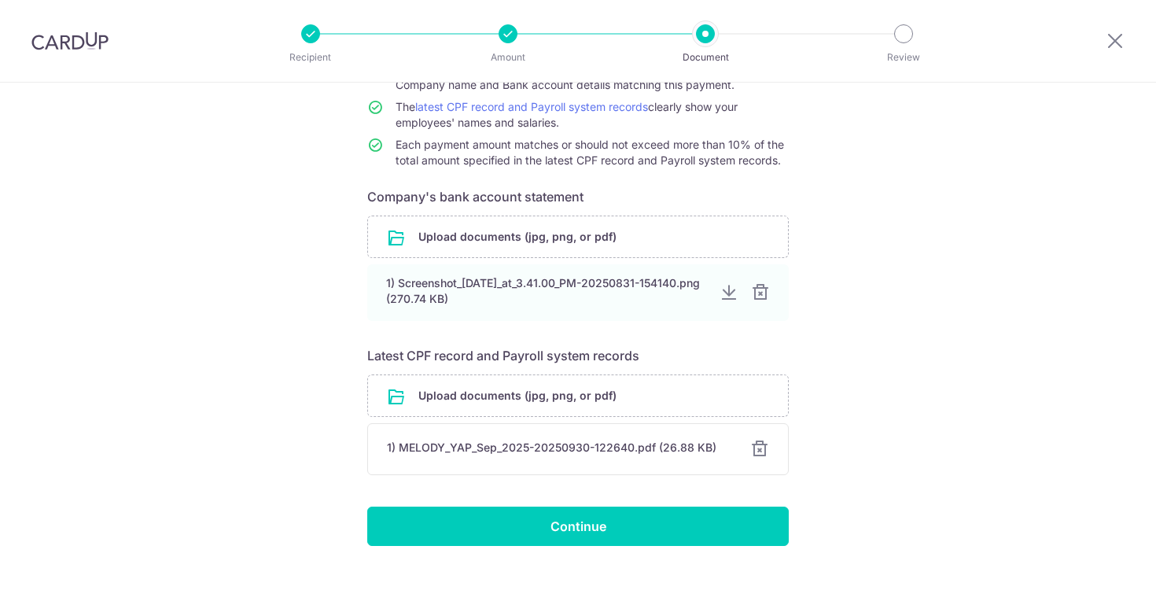
scroll to position [197, 0]
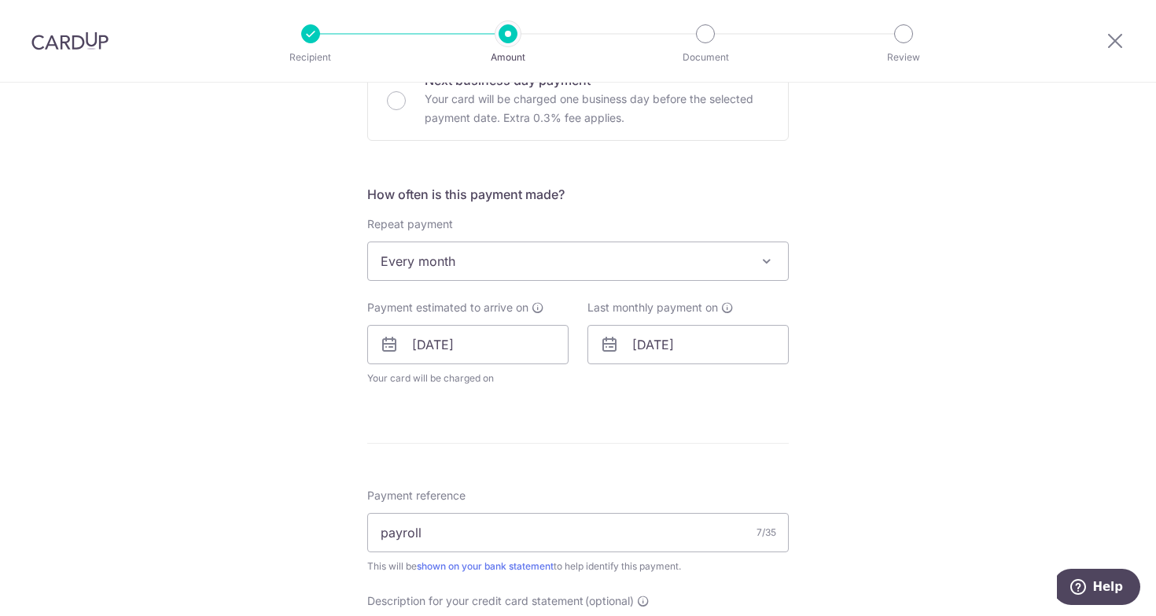
scroll to position [538, 0]
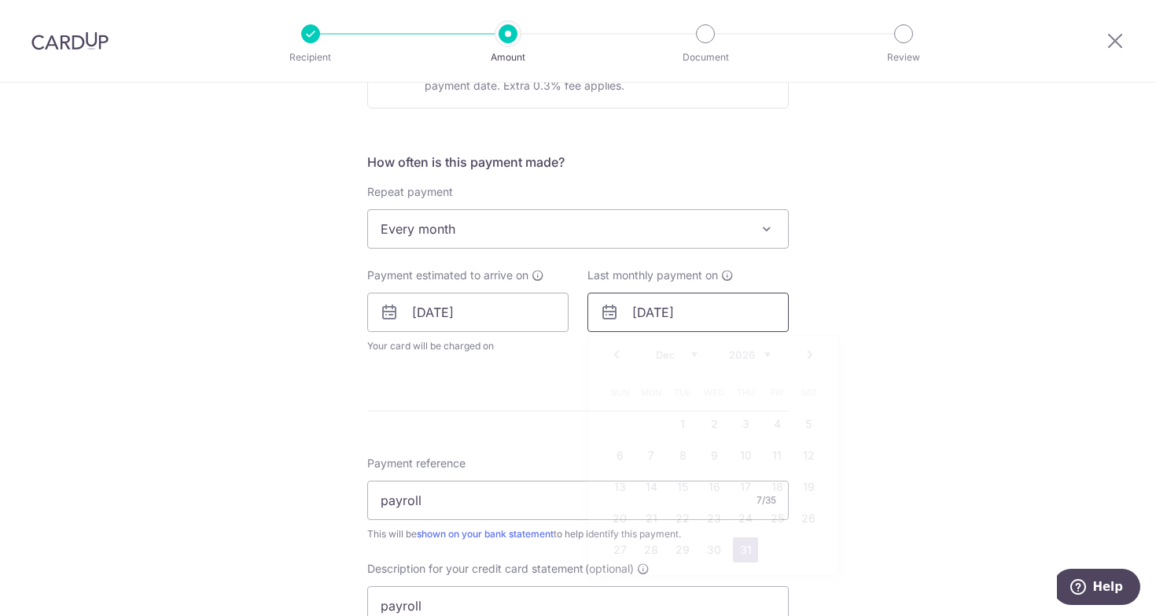
click at [644, 307] on input "31/12/2026" at bounding box center [687, 311] width 201 height 39
click at [781, 555] on link "31" at bounding box center [776, 549] width 25 height 25
type input "31/07/2026"
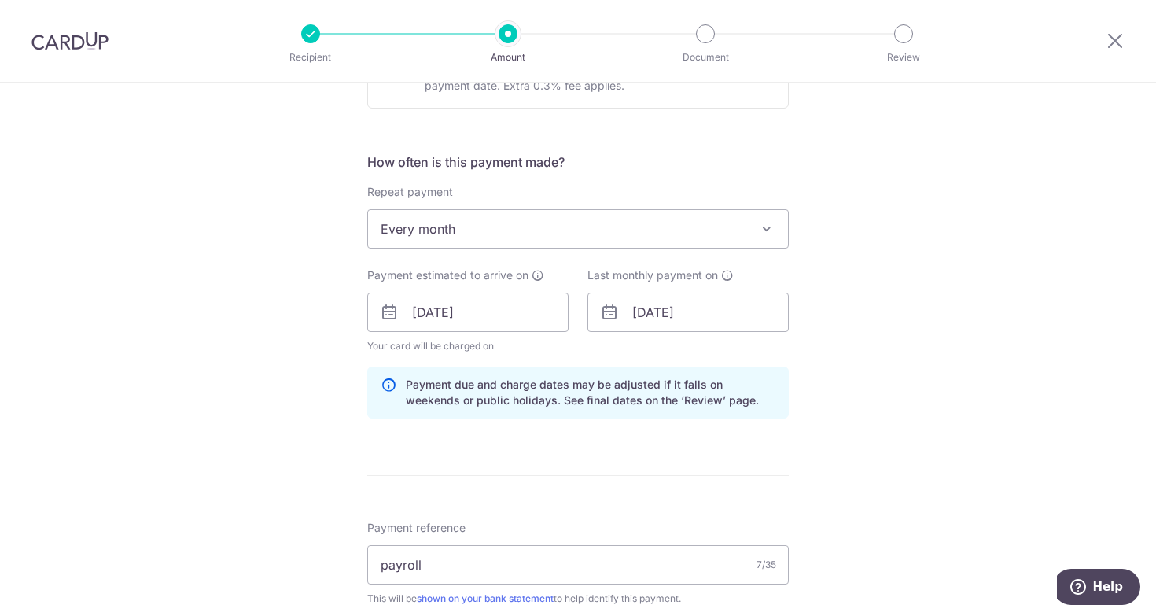
click at [935, 487] on div "Tell us more about your payment Enter payment amount SGD 15,187.00 15187.00 Sel…" at bounding box center [578, 367] width 1156 height 1647
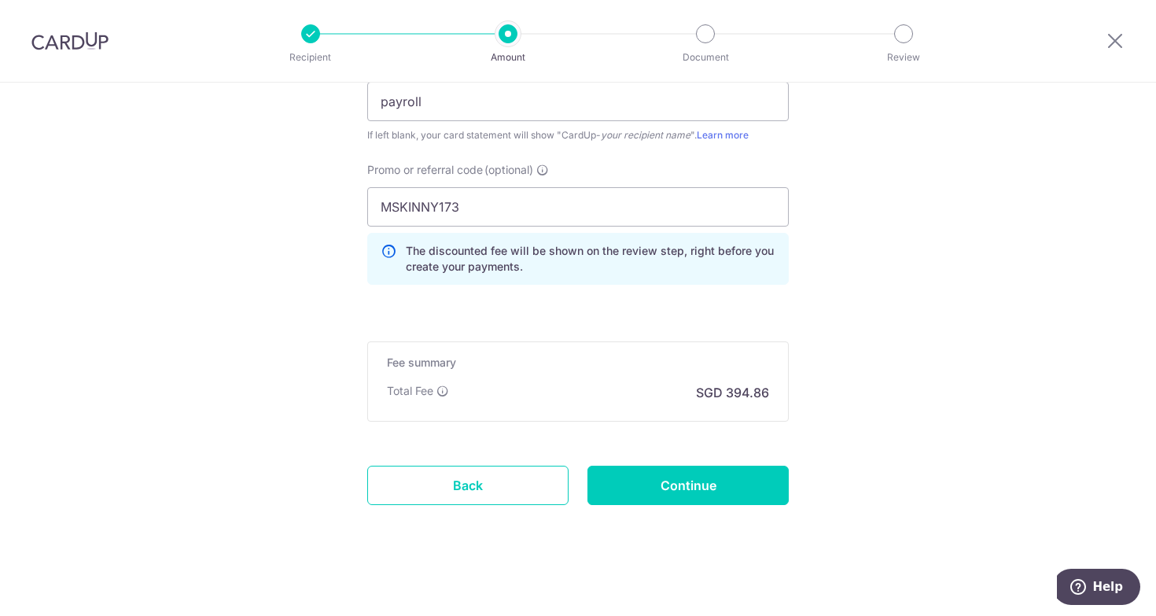
scroll to position [1114, 0]
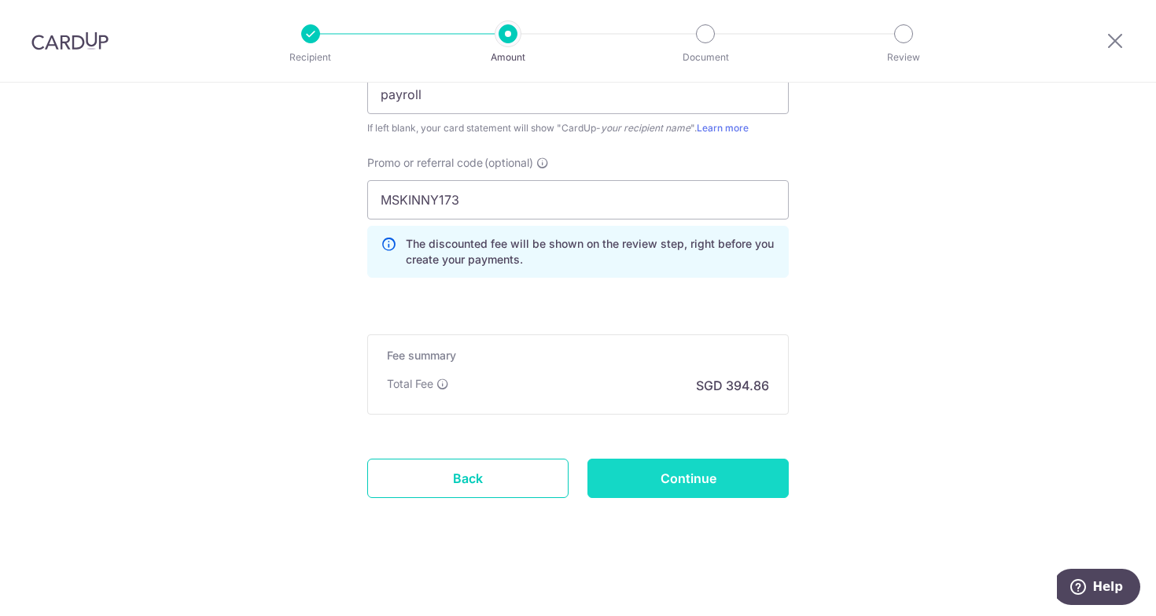
click at [744, 482] on input "Continue" at bounding box center [687, 477] width 201 height 39
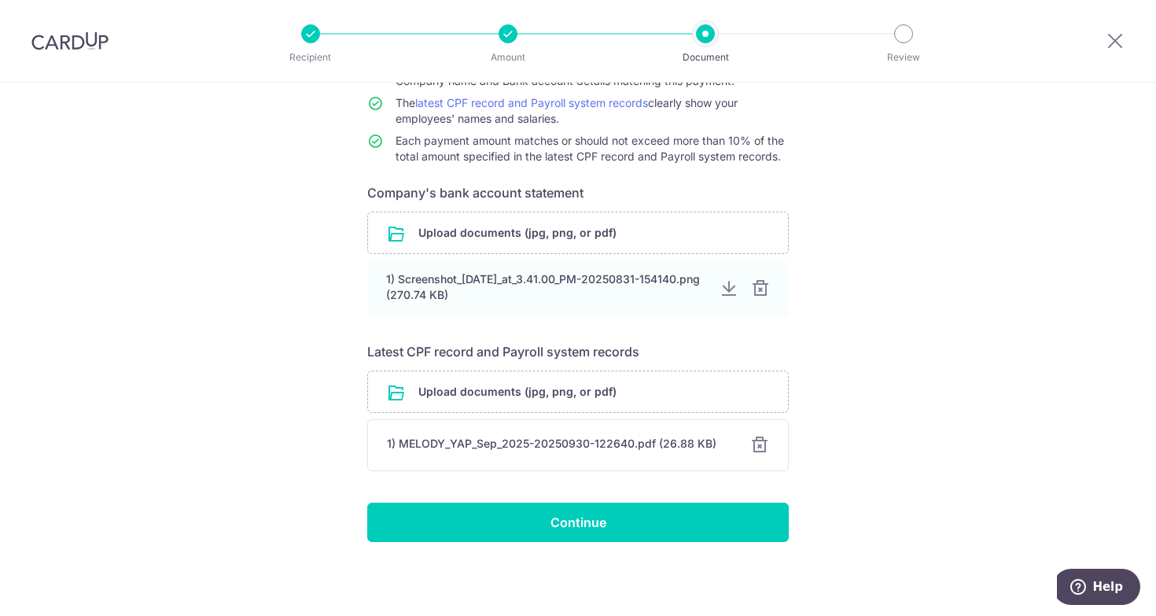
scroll to position [197, 0]
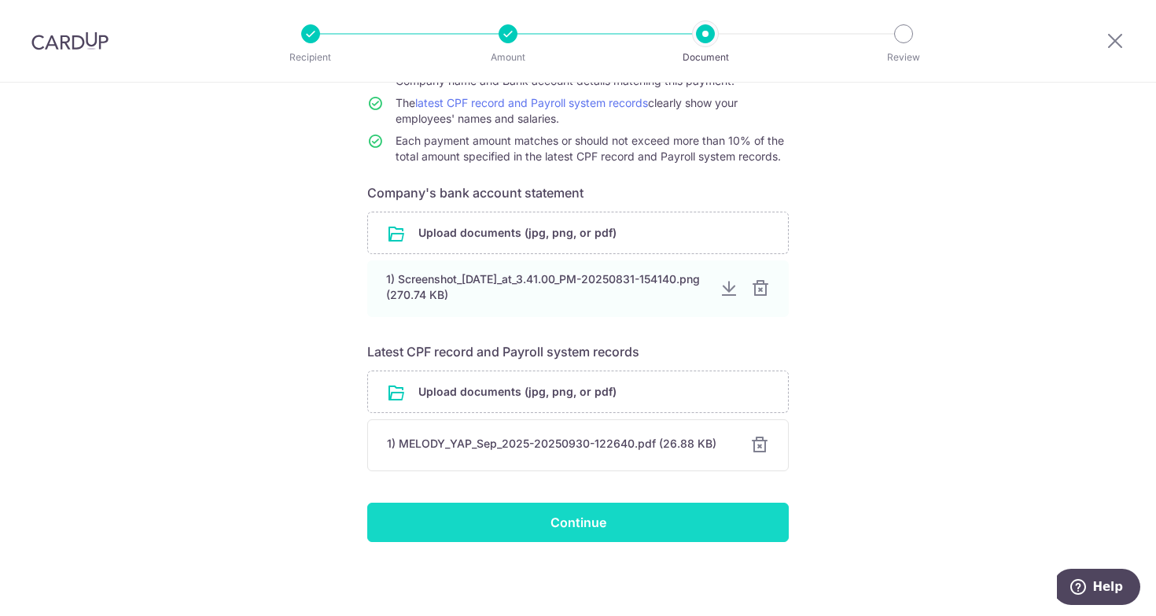
click at [641, 519] on input "Continue" at bounding box center [577, 521] width 421 height 39
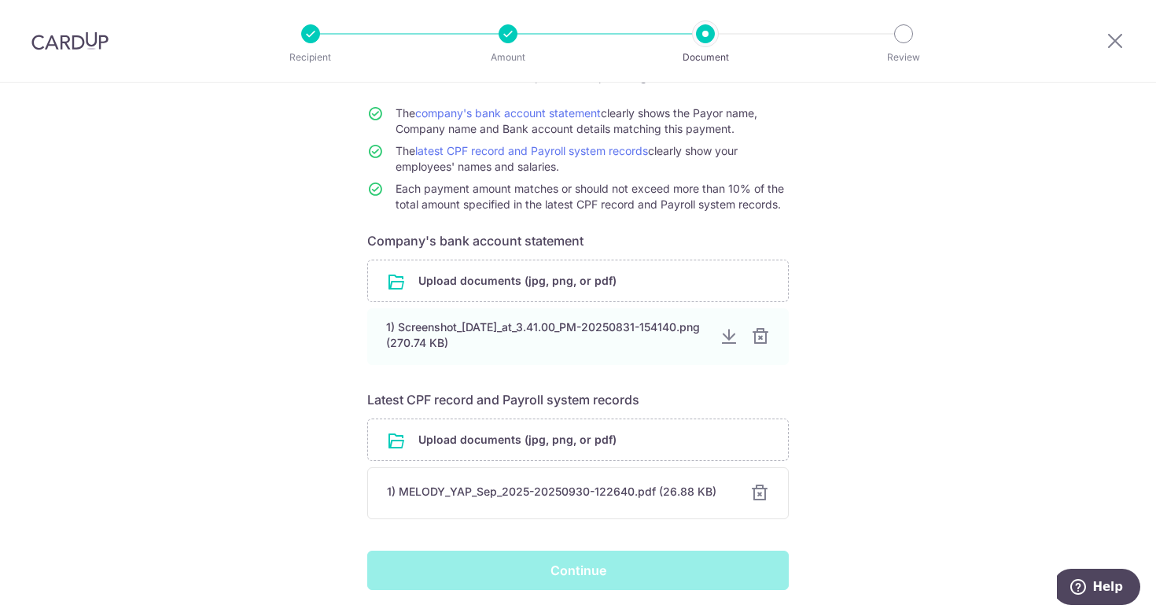
scroll to position [138, 0]
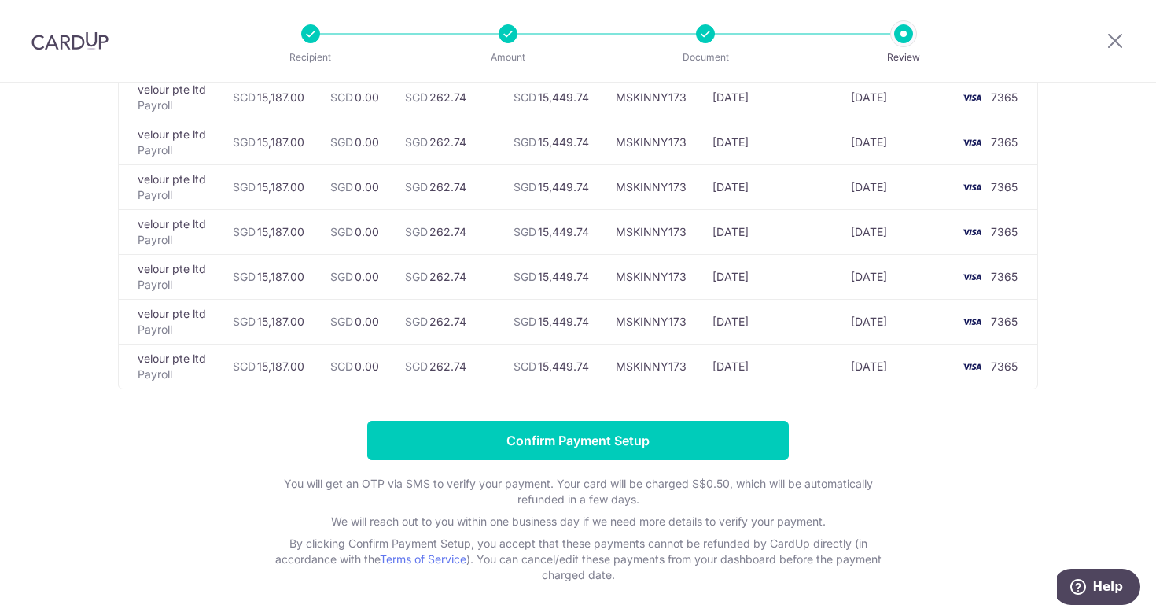
scroll to position [363, 0]
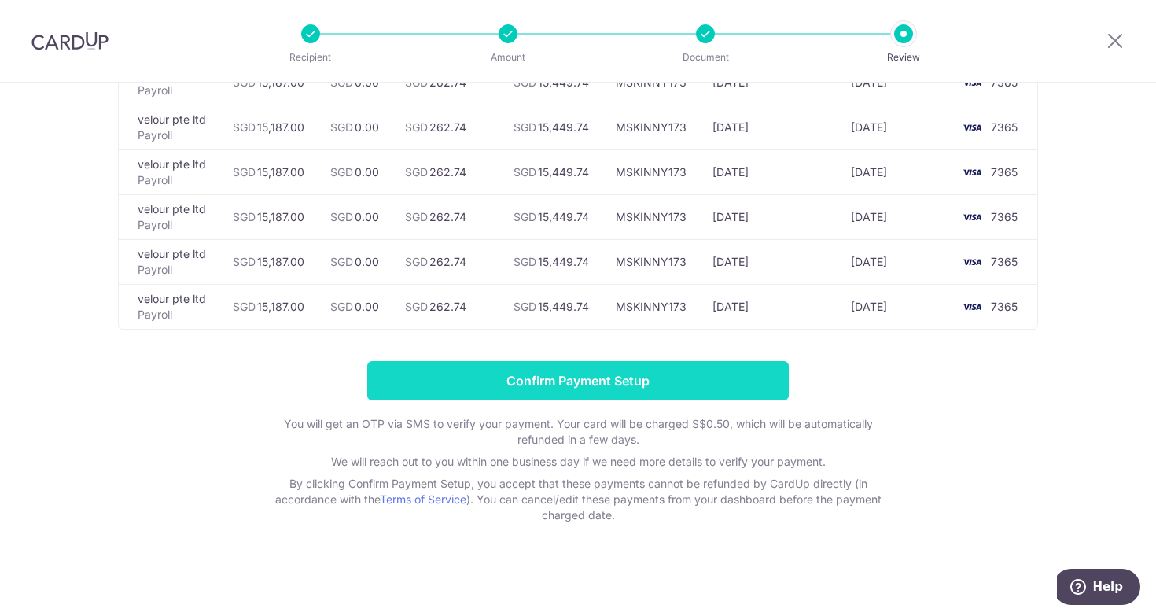
click at [642, 384] on input "Confirm Payment Setup" at bounding box center [577, 380] width 421 height 39
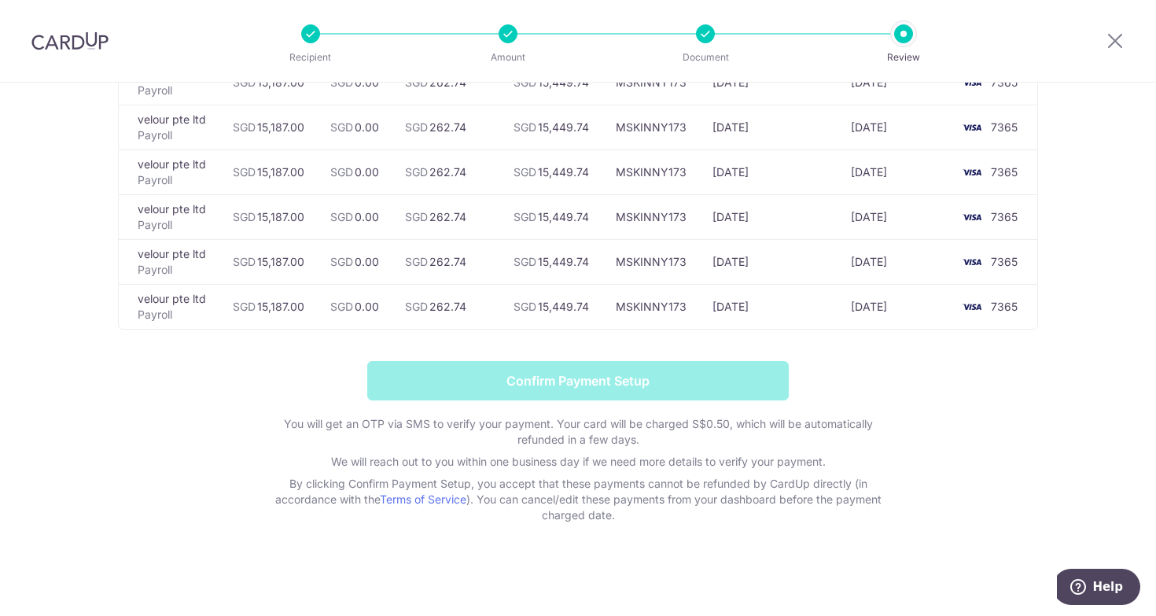
scroll to position [328, 0]
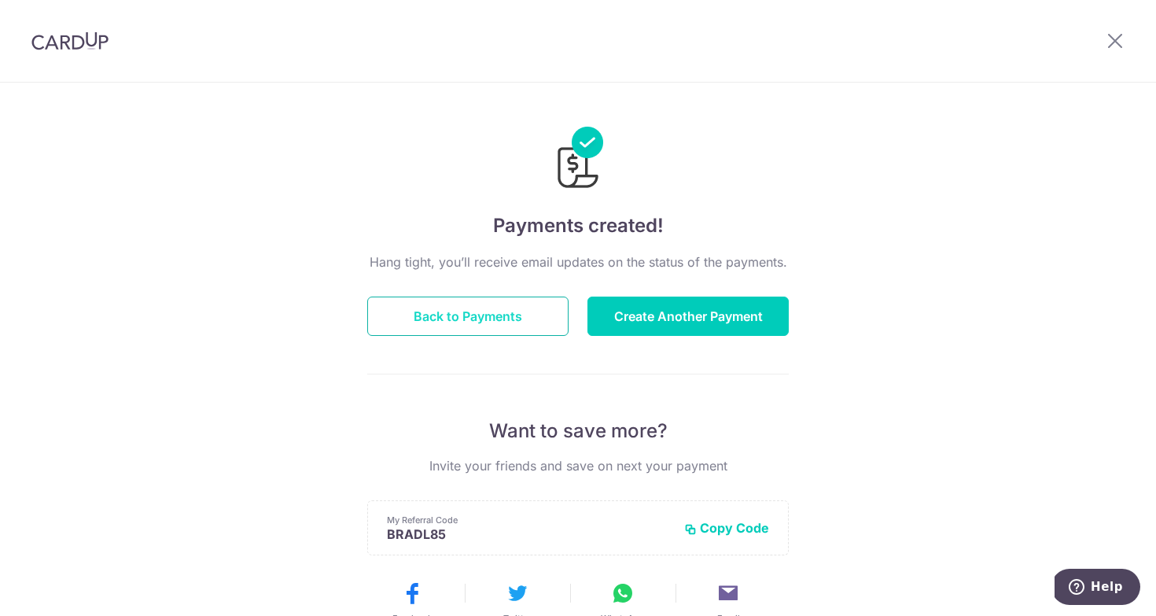
click at [480, 323] on button "Back to Payments" at bounding box center [467, 315] width 201 height 39
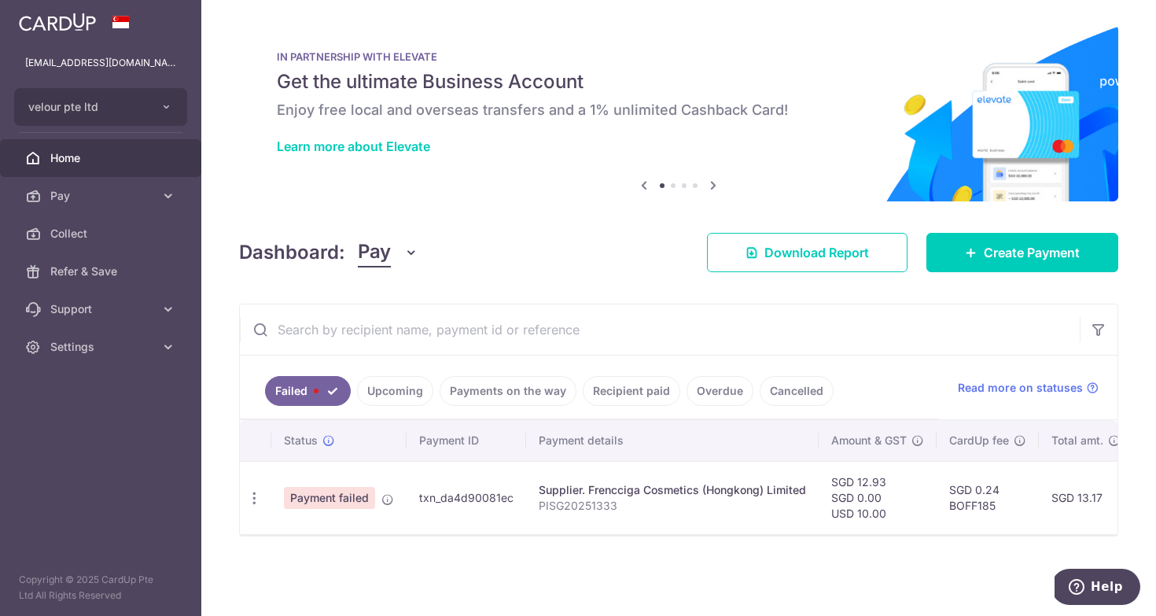
click at [392, 396] on link "Upcoming" at bounding box center [395, 391] width 76 height 30
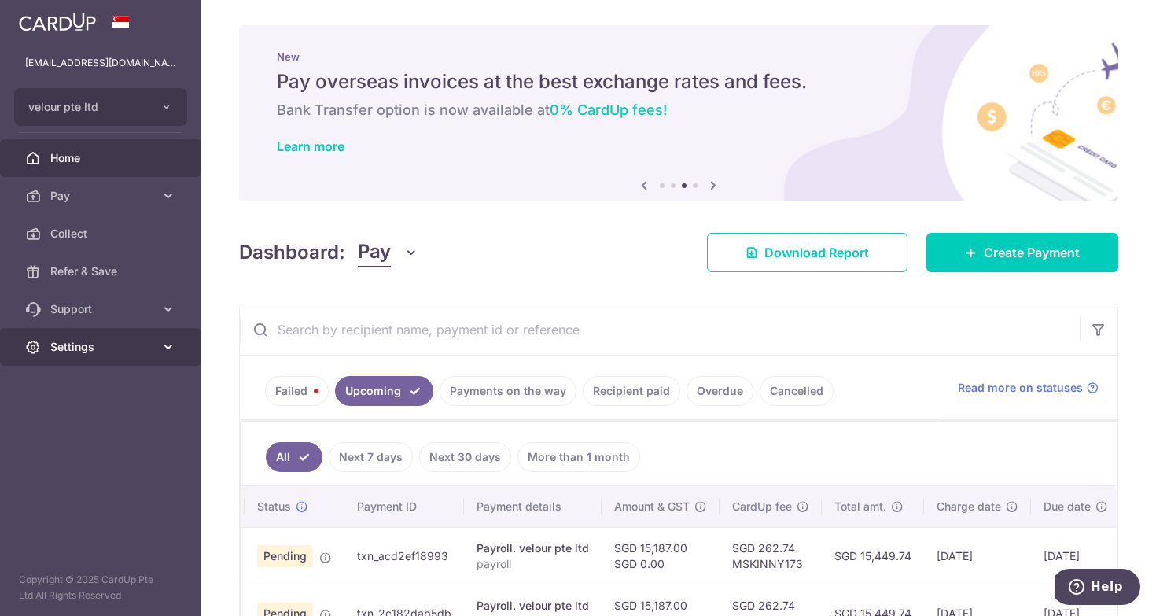
click at [122, 340] on span "Settings" at bounding box center [102, 347] width 104 height 16
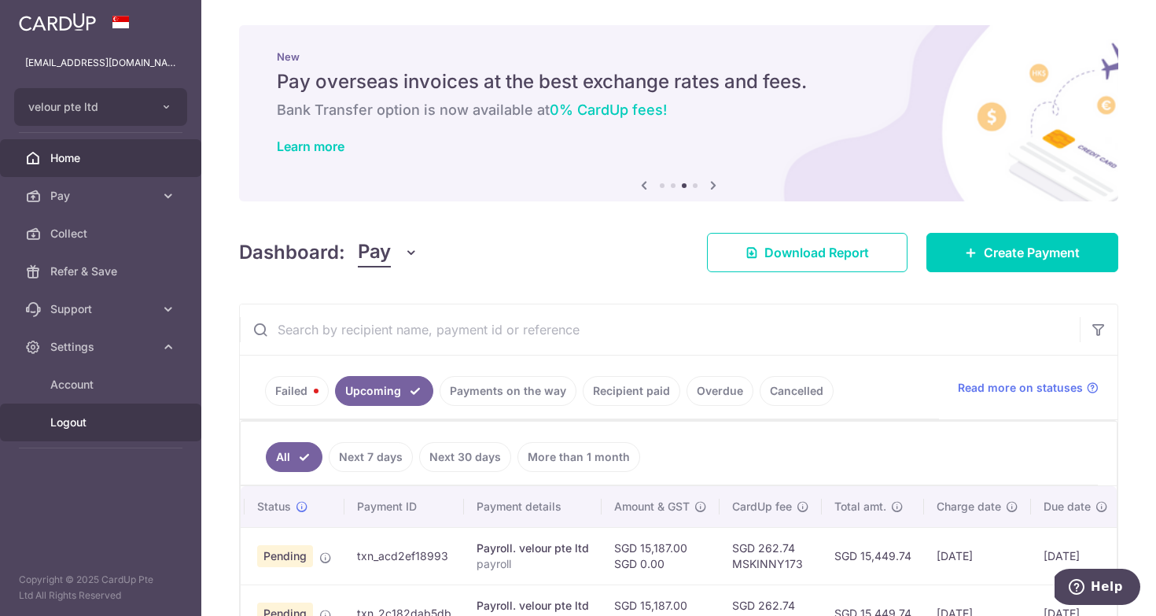
click at [103, 418] on span "Logout" at bounding box center [102, 422] width 104 height 16
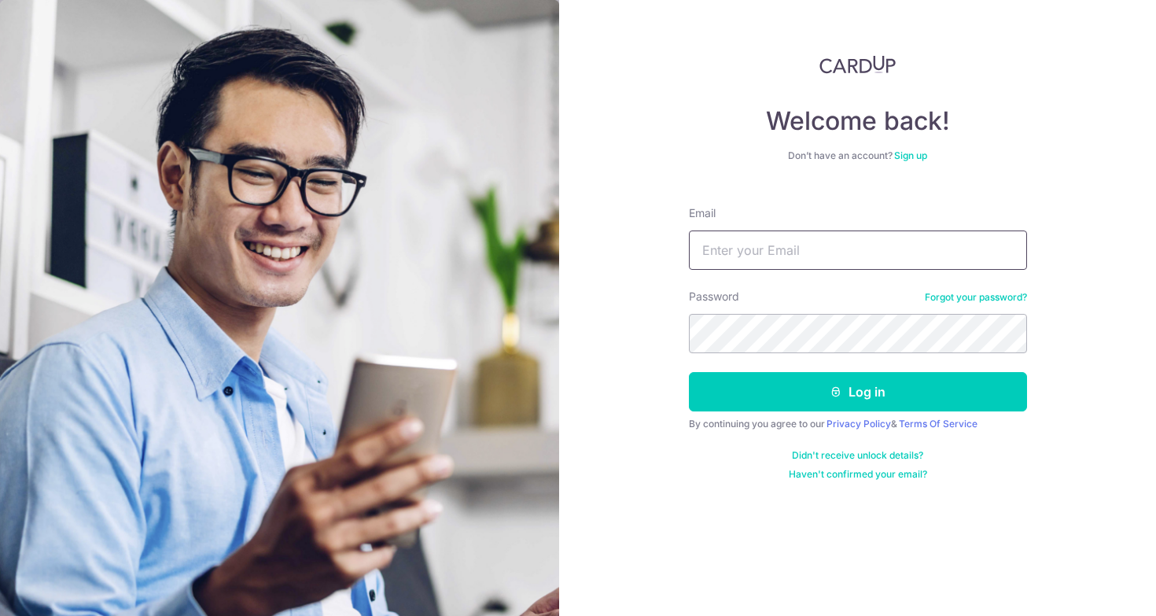
click at [803, 252] on input "Email" at bounding box center [858, 249] width 338 height 39
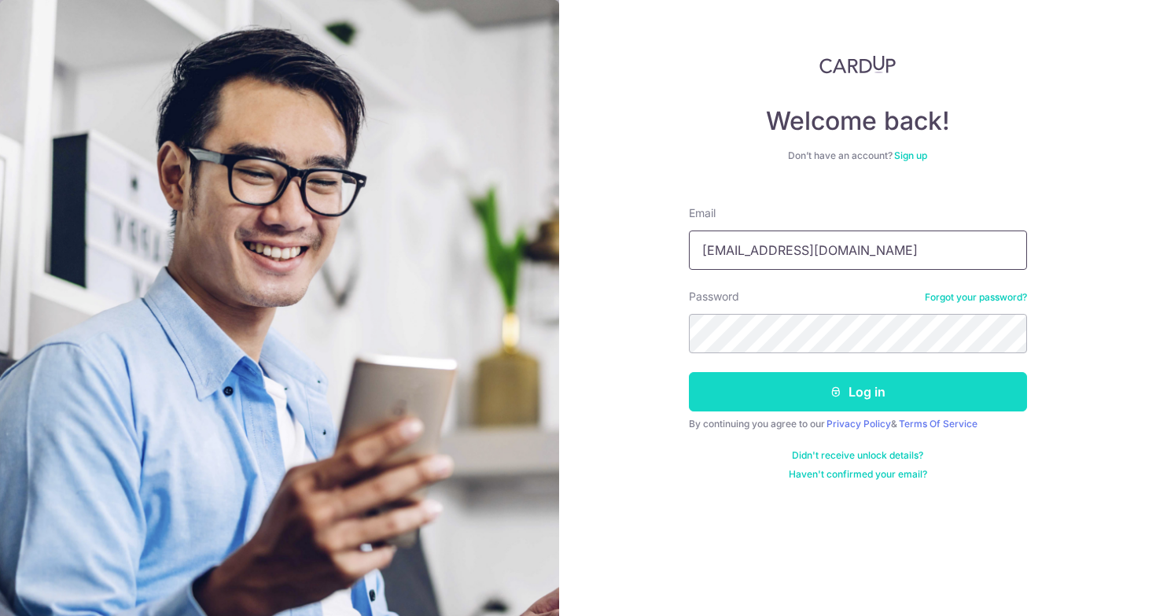
type input "[EMAIL_ADDRESS][DOMAIN_NAME]"
click at [822, 390] on button "Log in" at bounding box center [858, 391] width 338 height 39
